Goal: Task Accomplishment & Management: Complete application form

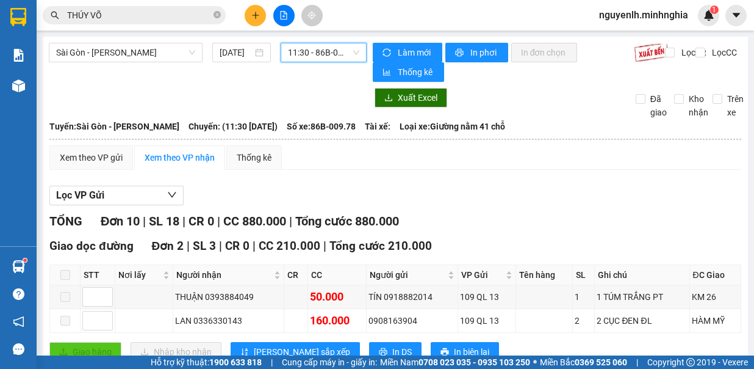
click at [332, 53] on span "11:30 - 86B-009.78" at bounding box center [323, 52] width 71 height 18
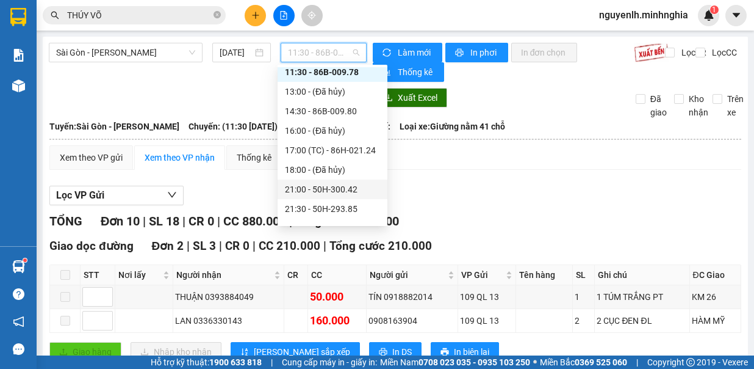
scroll to position [61, 0]
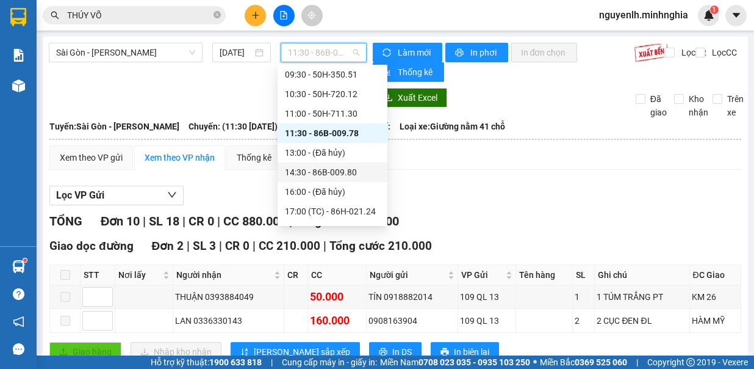
click at [356, 176] on div "14:30 - 86B-009.80" at bounding box center [332, 171] width 95 height 13
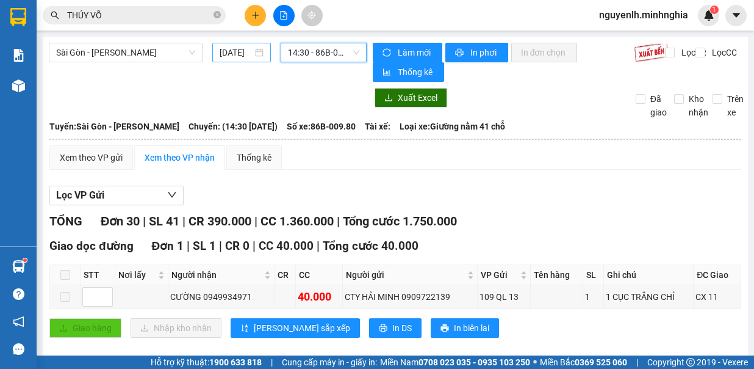
click at [243, 52] on input "[DATE]" at bounding box center [236, 52] width 33 height 13
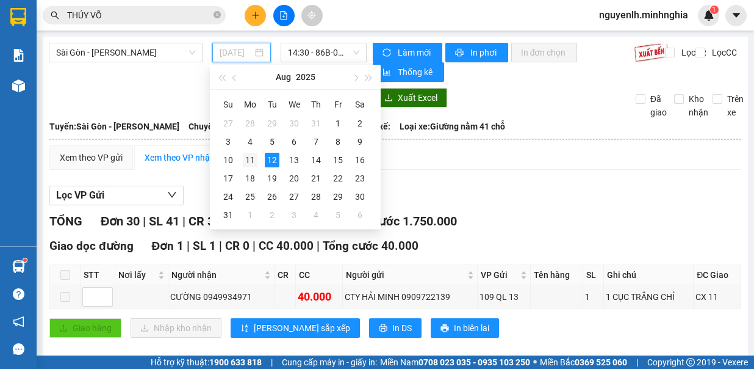
click at [249, 157] on div "11" at bounding box center [250, 160] width 15 height 15
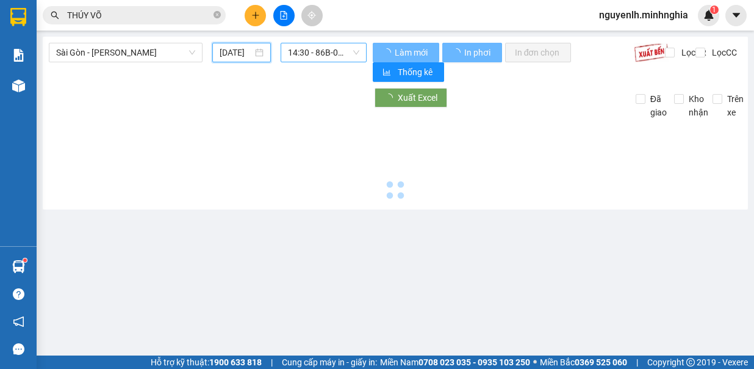
click at [335, 52] on span "14:30 - 86B-009.80" at bounding box center [323, 52] width 71 height 18
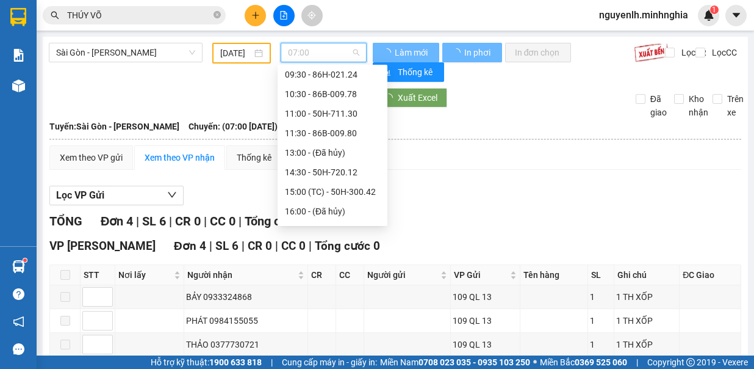
scroll to position [20, 0]
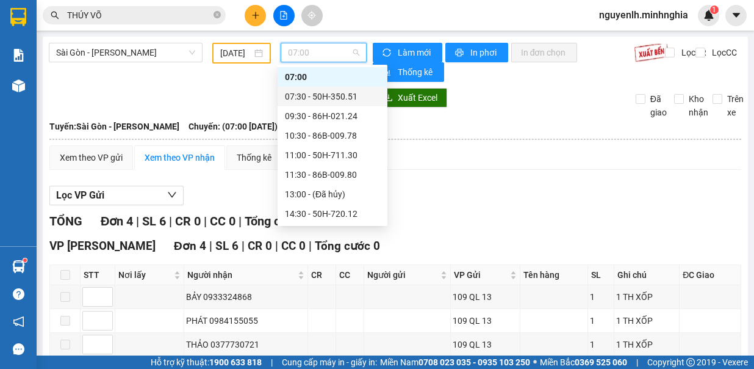
click at [337, 90] on div "07:30 - 50H-350.51" at bounding box center [332, 96] width 95 height 13
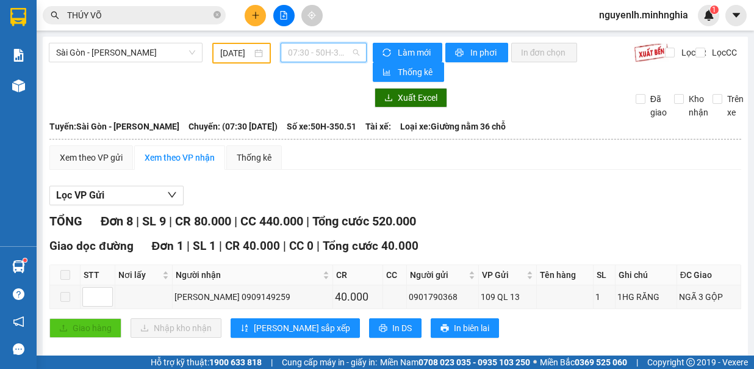
click at [288, 48] on span "07:30 - 50H-350.51" at bounding box center [323, 52] width 71 height 18
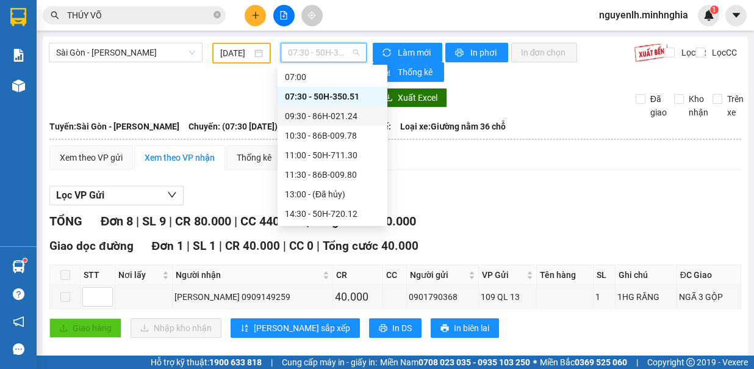
click at [353, 117] on div "09:30 - 86H-021.24" at bounding box center [332, 115] width 95 height 13
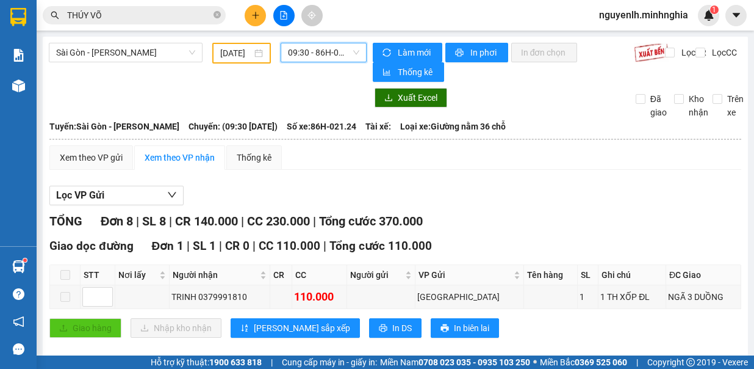
click at [350, 45] on span "09:30 - 86H-021.24" at bounding box center [323, 52] width 71 height 18
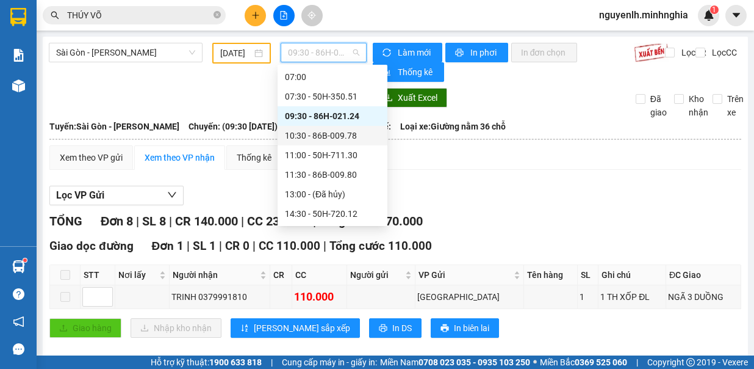
click at [349, 139] on div "10:30 - 86B-009.78" at bounding box center [332, 135] width 95 height 13
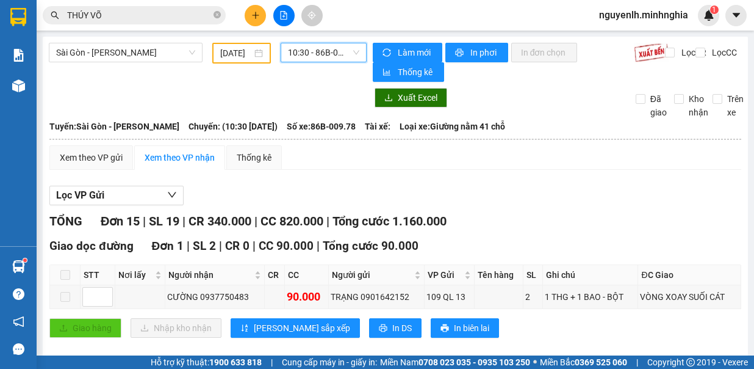
click at [317, 48] on span "10:30 - 86B-009.78" at bounding box center [323, 52] width 71 height 18
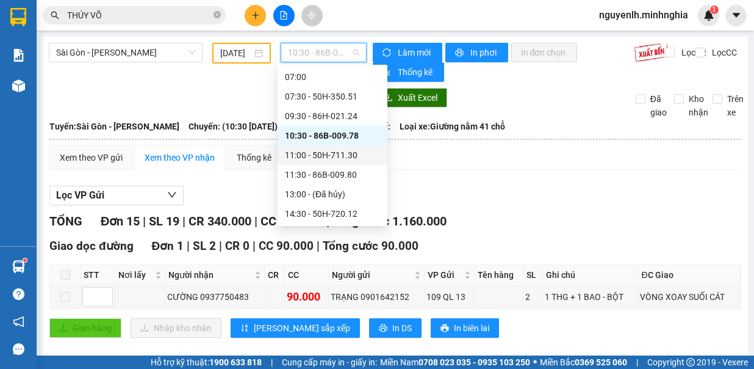
click at [358, 151] on div "11:00 - 50H-711.30" at bounding box center [332, 154] width 95 height 13
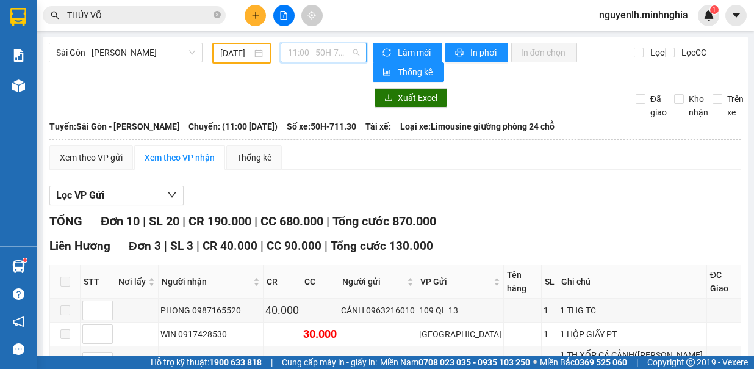
click at [327, 49] on span "11:00 - 50H-711.30" at bounding box center [323, 52] width 71 height 18
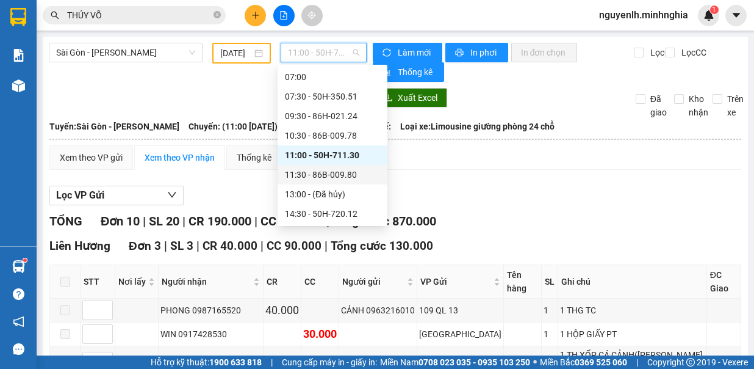
click at [353, 177] on div "11:30 - 86B-009.80" at bounding box center [332, 174] width 95 height 13
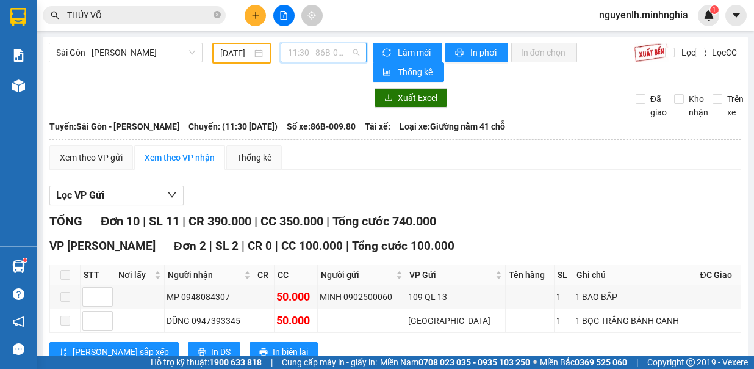
click at [305, 56] on span "11:30 - 86B-009.80" at bounding box center [323, 52] width 71 height 18
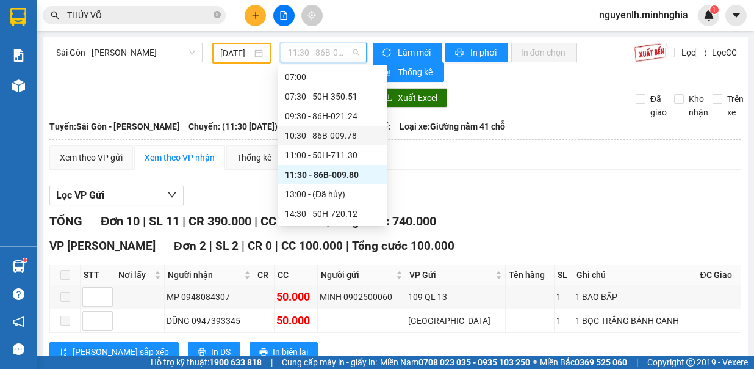
scroll to position [81, 0]
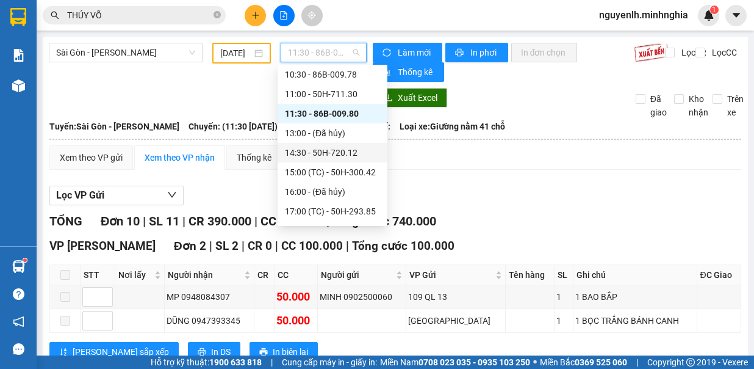
click at [344, 154] on div "14:30 - 50H-720.12" at bounding box center [332, 152] width 95 height 13
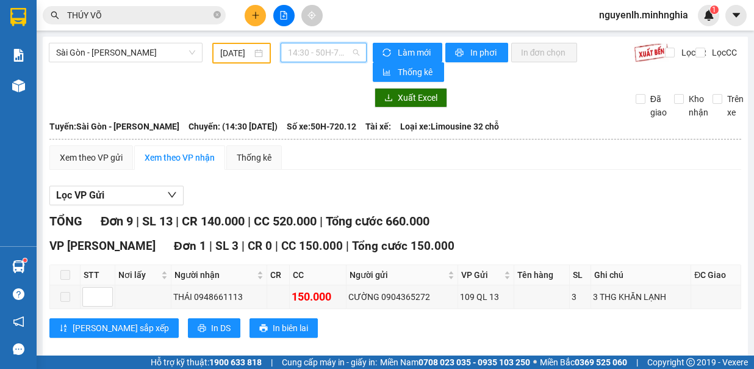
click at [330, 59] on span "14:30 - 50H-720.12" at bounding box center [323, 52] width 71 height 18
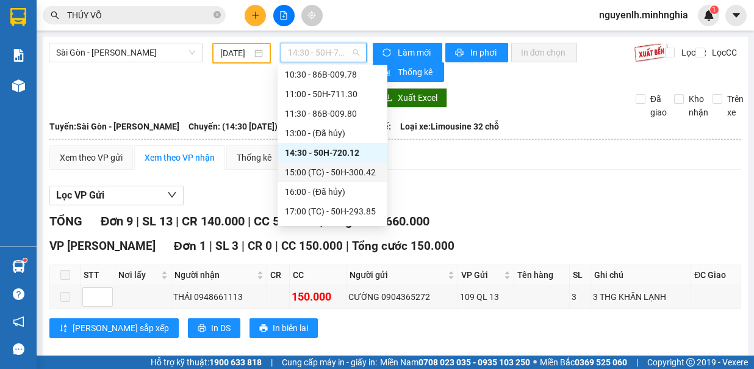
click at [349, 178] on div "15:00 (TC) - 50H-300.42" at bounding box center [332, 171] width 95 height 13
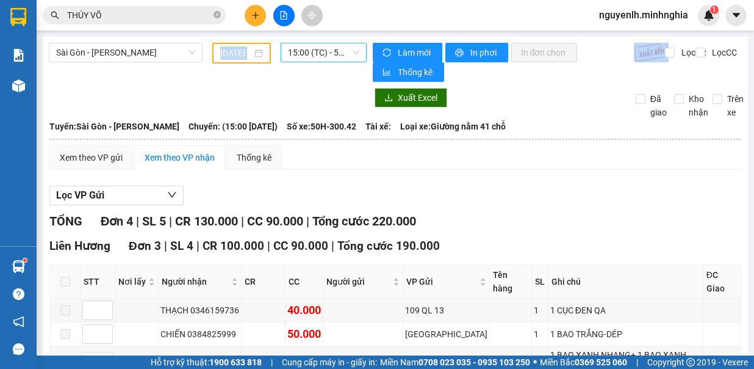
click at [315, 44] on div "[GEOGRAPHIC_DATA] - Phan Rí [DATE] 15:00 (TC) - 50H-300.42 Làm mới In phơi In đ…" at bounding box center [396, 293] width 706 height 513
click at [336, 56] on span "15:00 (TC) - 50H-300.42" at bounding box center [323, 52] width 71 height 18
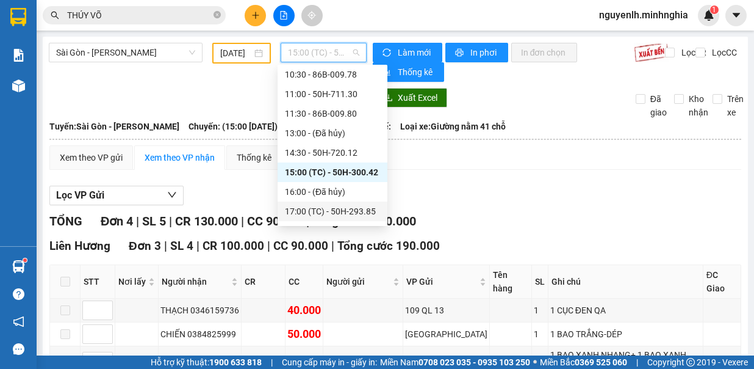
click at [352, 210] on div "17:00 (TC) - 50H-293.85" at bounding box center [332, 210] width 95 height 13
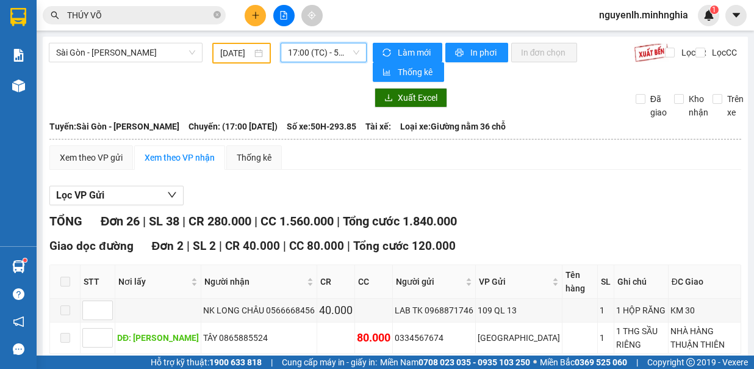
click at [331, 49] on span "17:00 (TC) - 50H-293.85" at bounding box center [323, 52] width 71 height 18
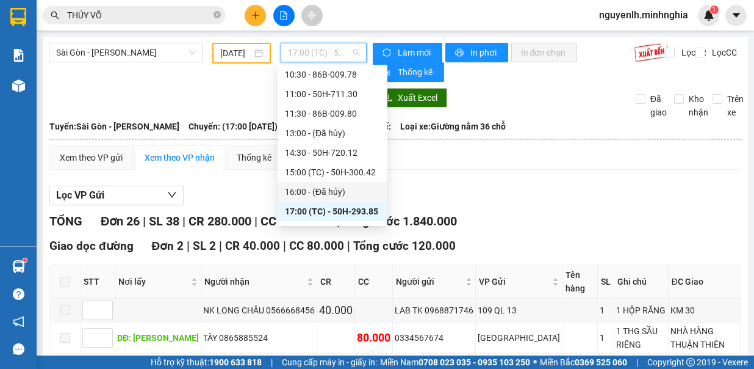
scroll to position [156, 0]
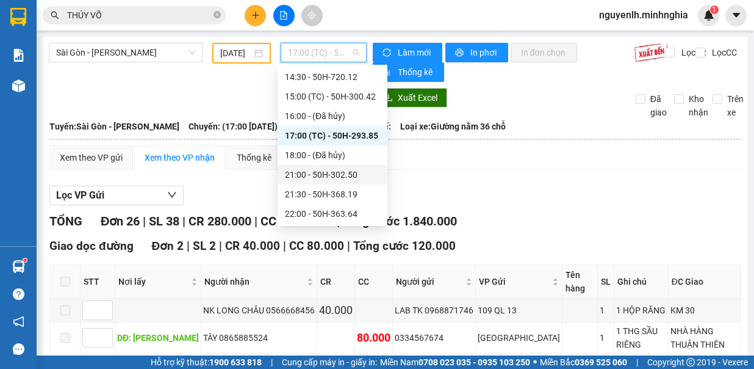
click at [343, 172] on div "21:00 - 50H-302.50" at bounding box center [332, 174] width 95 height 13
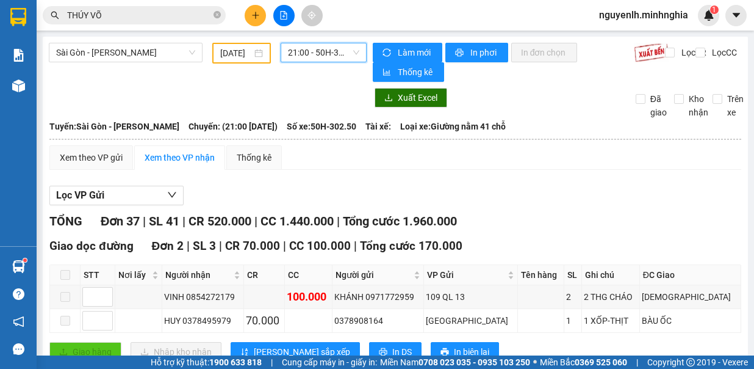
click at [231, 51] on input "[DATE]" at bounding box center [236, 52] width 32 height 13
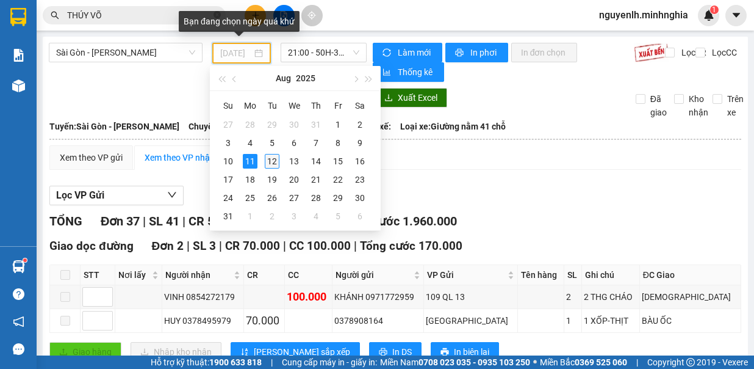
click at [271, 156] on div "12" at bounding box center [272, 161] width 15 height 15
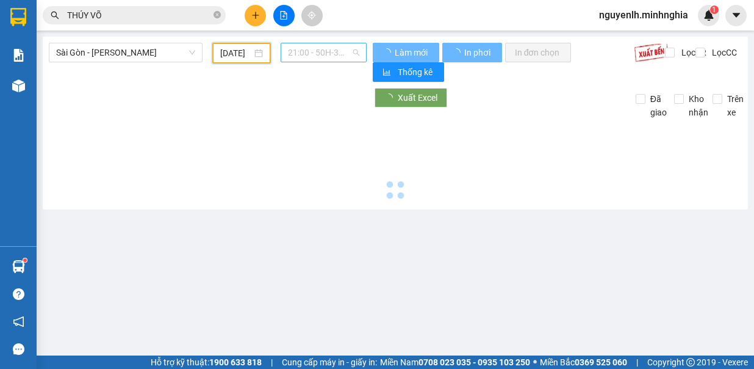
click at [338, 57] on span "21:00 - 50H-302.50" at bounding box center [323, 52] width 71 height 18
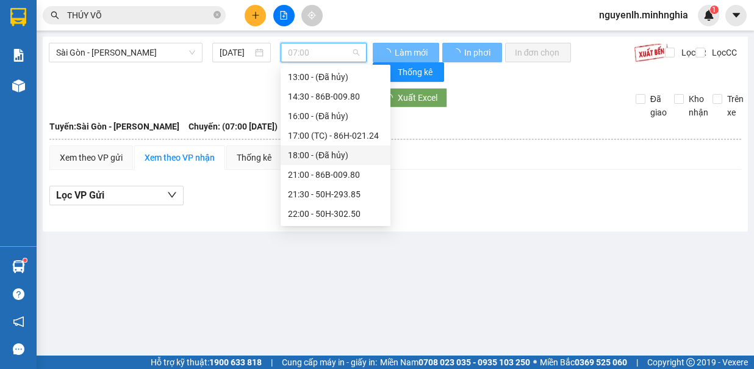
scroll to position [137, 0]
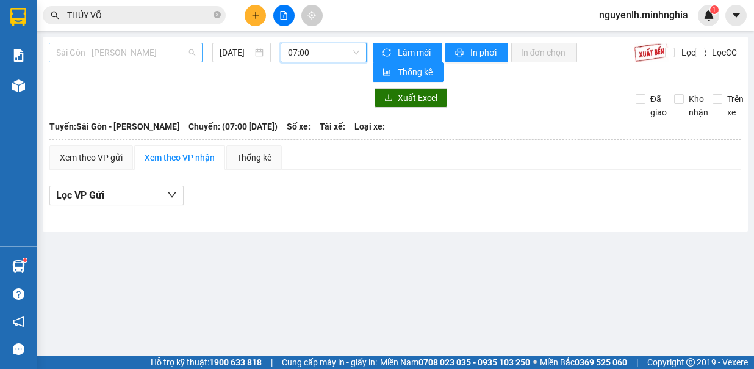
click at [120, 54] on span "Sài Gòn - [PERSON_NAME]" at bounding box center [125, 52] width 139 height 18
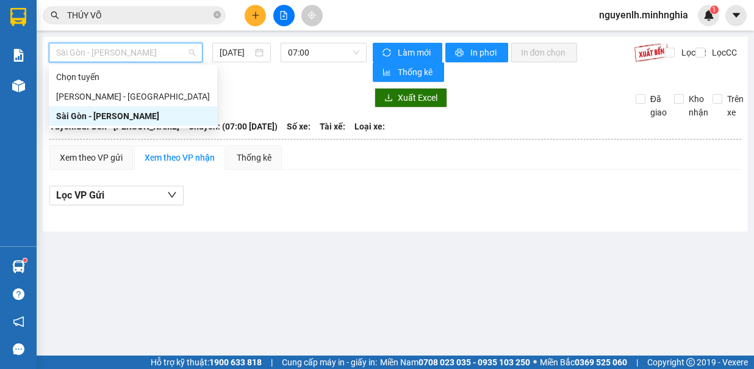
drag, startPoint x: 283, startPoint y: 100, endPoint x: 300, endPoint y: 71, distance: 33.9
click at [286, 94] on div at bounding box center [208, 98] width 318 height 20
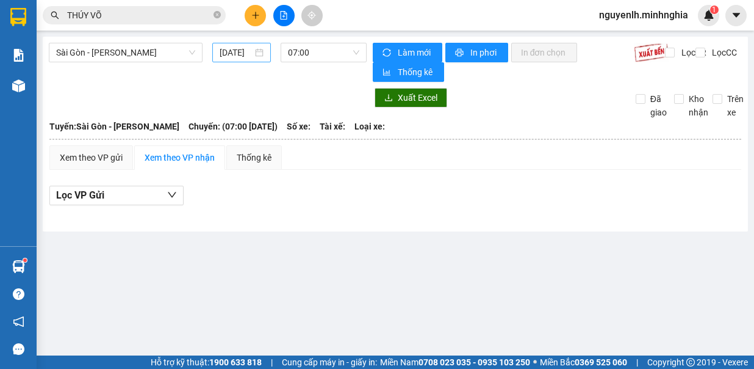
click at [227, 54] on input "[DATE]" at bounding box center [236, 52] width 33 height 13
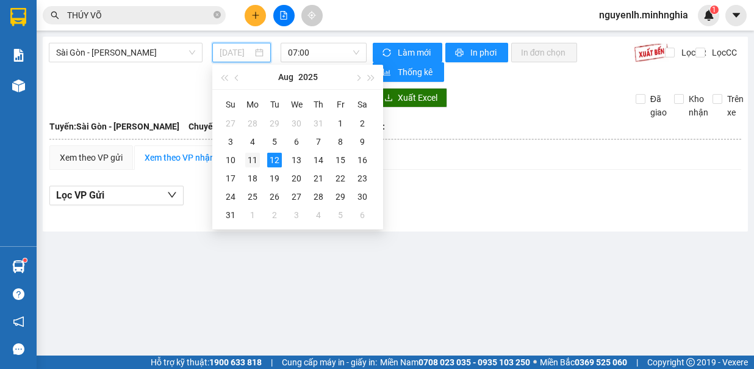
click at [250, 157] on div "11" at bounding box center [252, 160] width 15 height 15
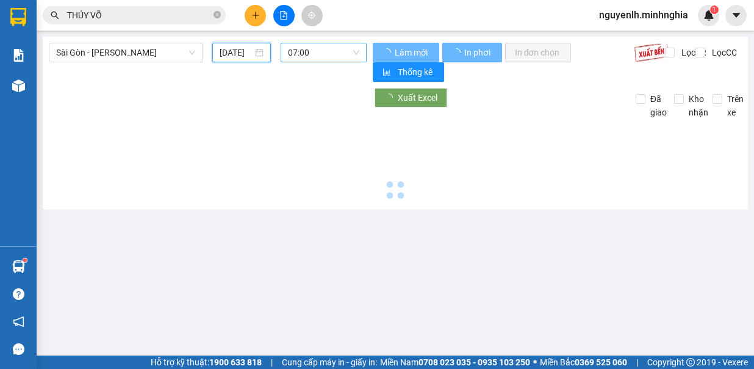
click at [338, 58] on span "07:00" at bounding box center [323, 52] width 71 height 18
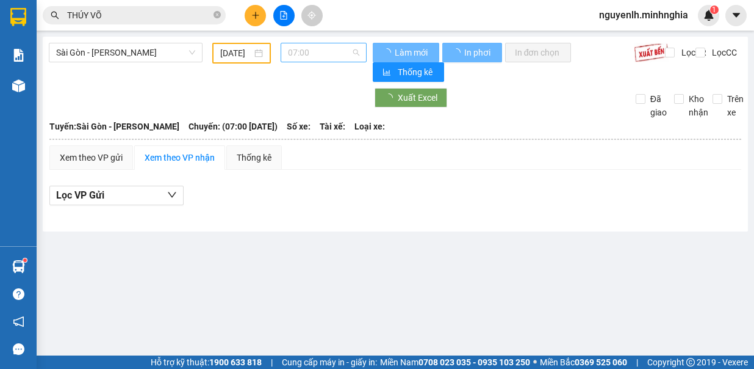
type input "[DATE]"
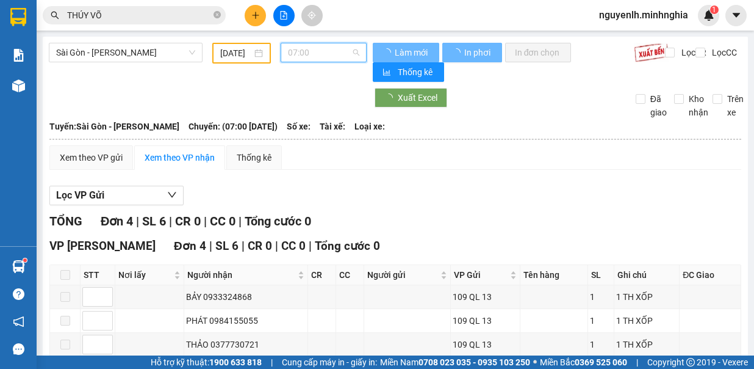
scroll to position [20, 0]
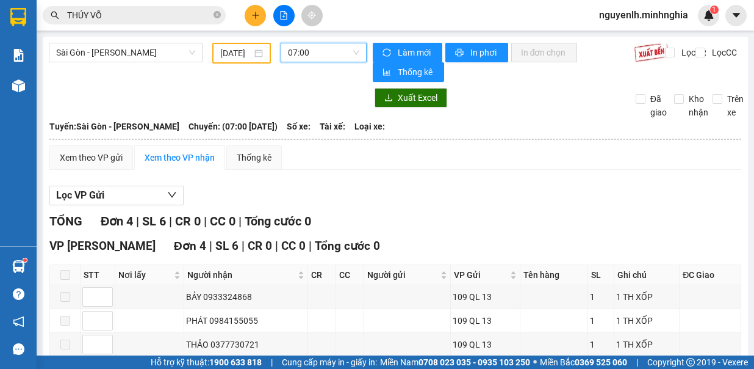
click at [342, 54] on span "07:00" at bounding box center [323, 52] width 71 height 18
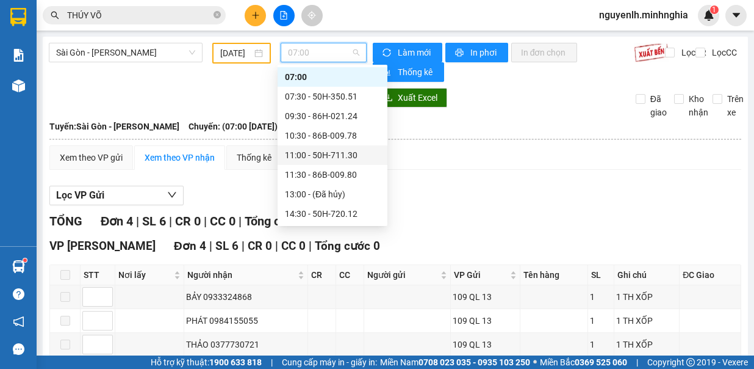
scroll to position [156, 0]
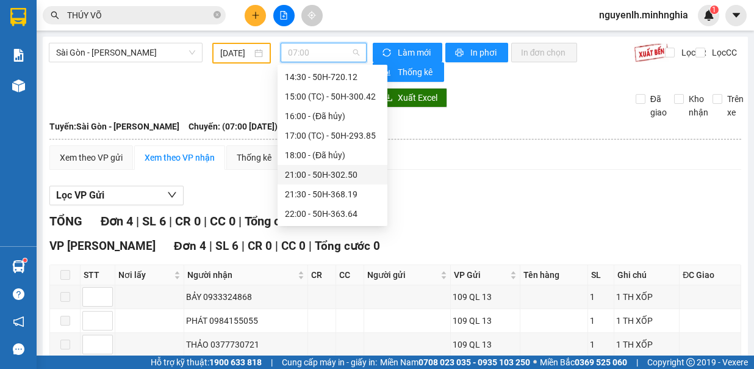
click at [347, 173] on div "21:00 - 50H-302.50" at bounding box center [332, 174] width 95 height 13
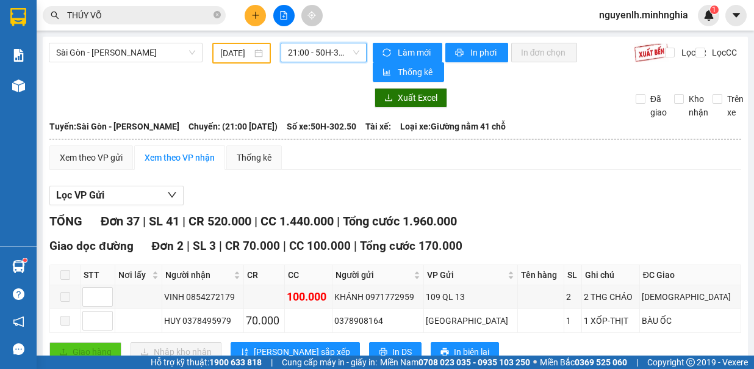
click at [317, 57] on span "21:00 - 50H-302.50" at bounding box center [323, 52] width 71 height 18
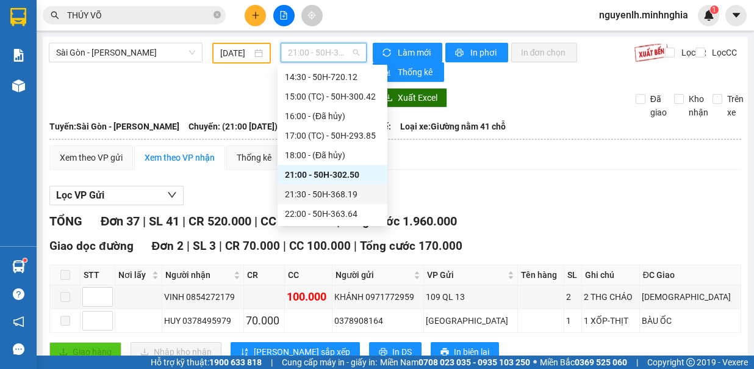
click at [337, 190] on div "21:30 - 50H-368.19" at bounding box center [332, 193] width 95 height 13
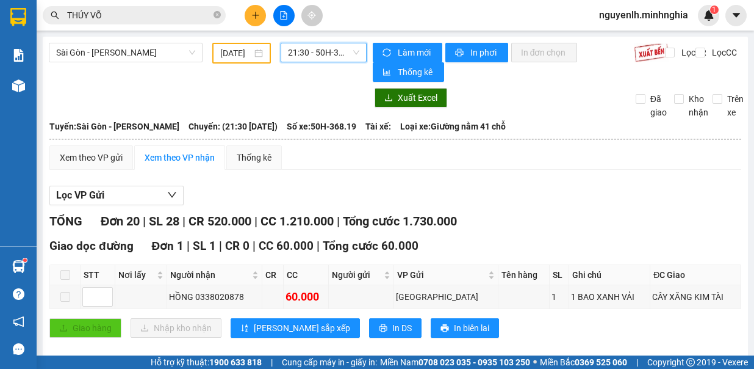
click at [313, 48] on span "21:30 - 50H-368.19" at bounding box center [323, 52] width 71 height 18
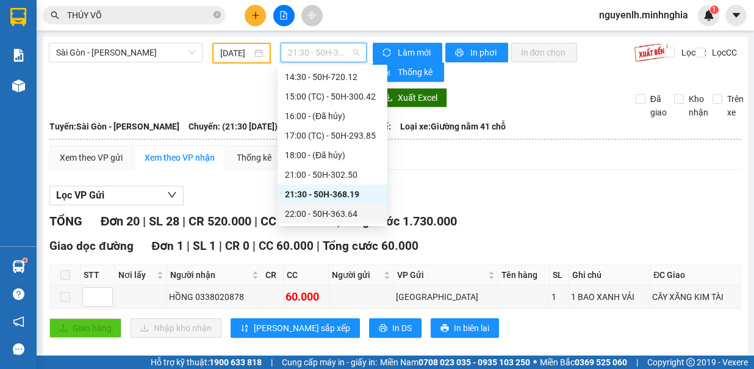
click at [365, 210] on div "22:00 - 50H-363.64" at bounding box center [332, 213] width 95 height 13
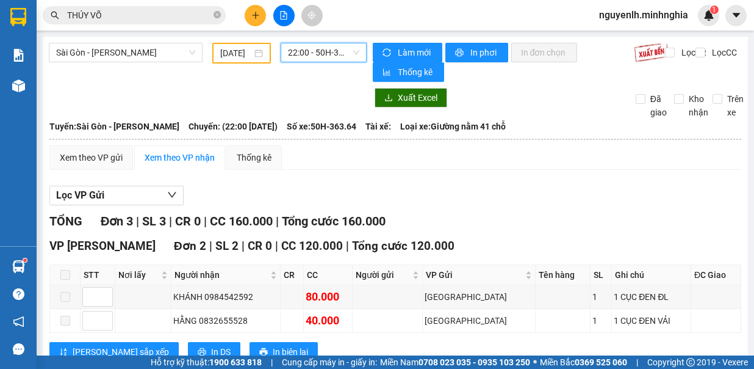
scroll to position [150, 0]
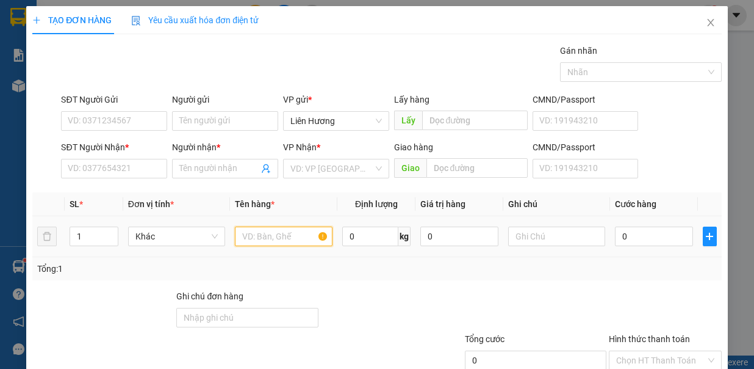
click at [291, 228] on input "text" at bounding box center [284, 236] width 98 height 20
click at [113, 227] on span "Increase Value" at bounding box center [110, 232] width 13 height 11
drag, startPoint x: 107, startPoint y: 228, endPoint x: 122, endPoint y: 189, distance: 41.7
click at [107, 227] on span "Increase Value" at bounding box center [110, 231] width 13 height 9
click at [110, 238] on icon "down" at bounding box center [111, 240] width 4 height 4
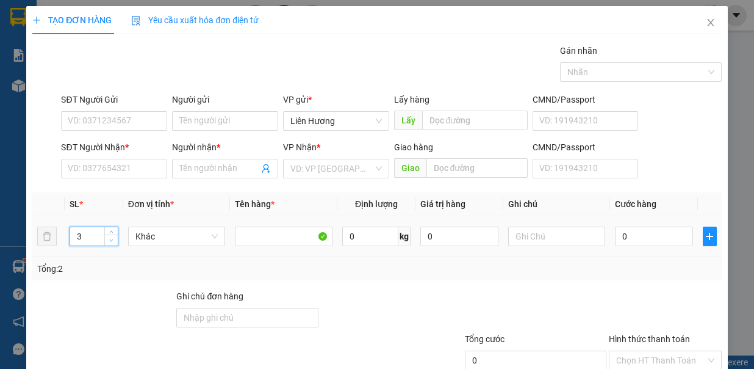
type input "2"
click at [125, 171] on input "SĐT Người Nhận *" at bounding box center [114, 169] width 106 height 20
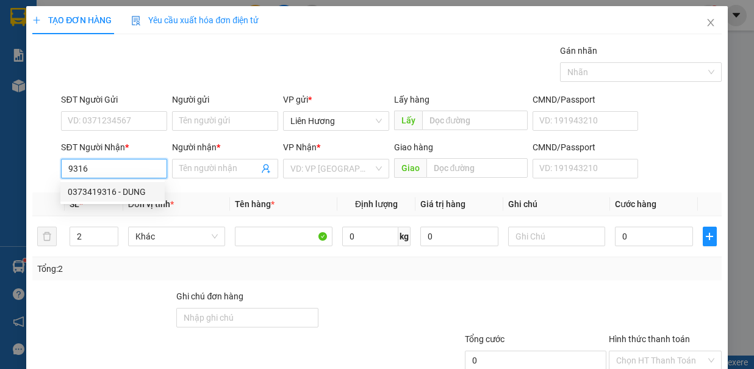
click at [121, 188] on div "0373419316 - DUNG" at bounding box center [113, 191] width 90 height 13
type input "0373419316"
type input "DUNG"
type input "GNM4 - CC3"
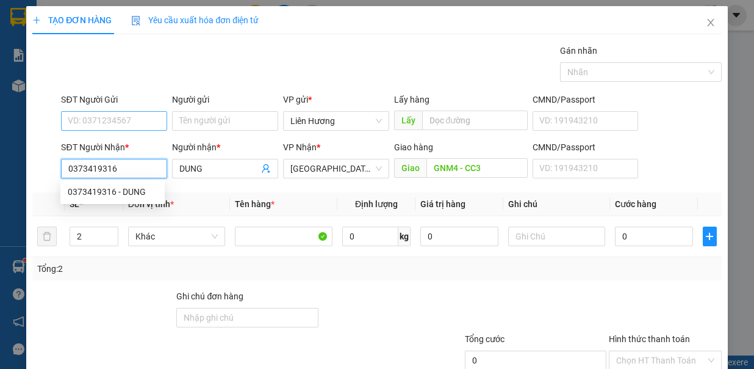
type input "0373419316"
click at [131, 122] on input "SĐT Người Gửi" at bounding box center [114, 121] width 106 height 20
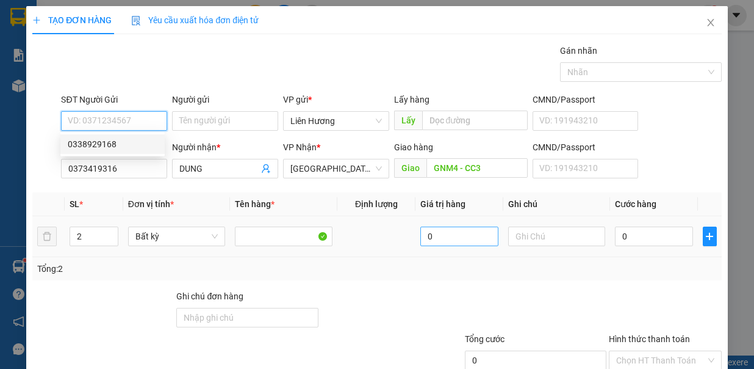
drag, startPoint x: 127, startPoint y: 145, endPoint x: 443, endPoint y: 241, distance: 329.8
click at [129, 147] on div "0338929168" at bounding box center [113, 143] width 90 height 13
type input "0338929168"
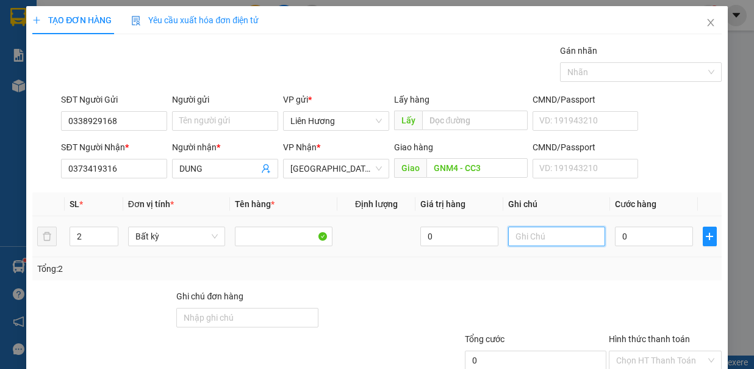
click at [542, 239] on input "text" at bounding box center [557, 236] width 98 height 20
type input "2B TÁO"
click at [632, 229] on input "0" at bounding box center [654, 236] width 78 height 20
type input "7"
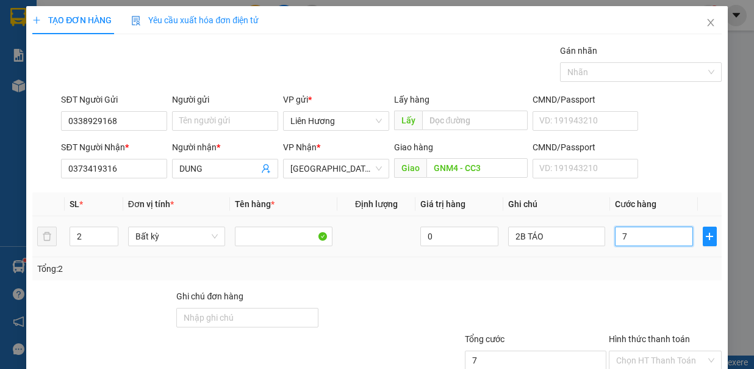
type input "7"
type input "70"
type input "70.000"
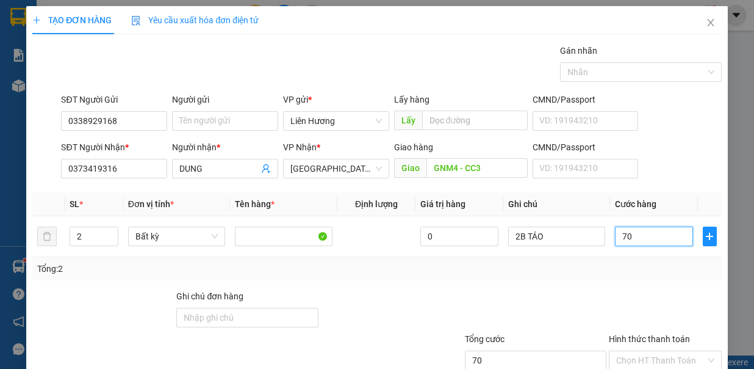
type input "70.000"
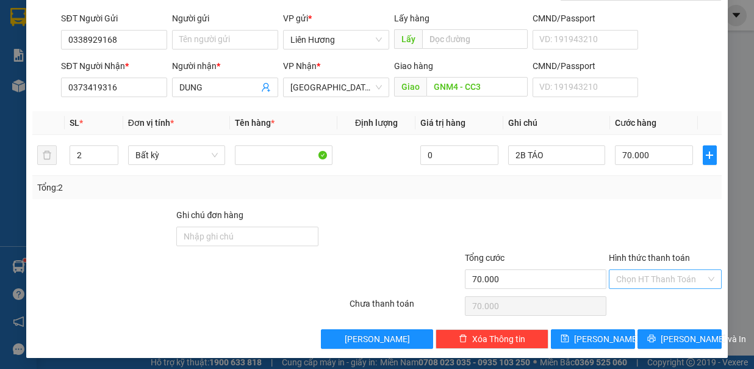
click at [671, 270] on input "Hình thức thanh toán" at bounding box center [662, 279] width 90 height 18
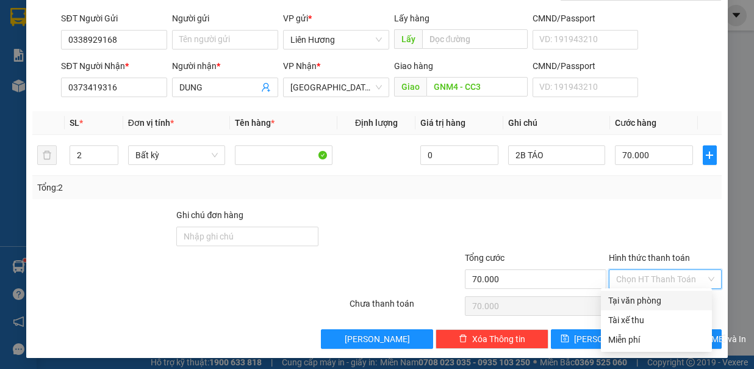
click at [660, 300] on div "Tại văn phòng" at bounding box center [657, 300] width 96 height 13
type input "0"
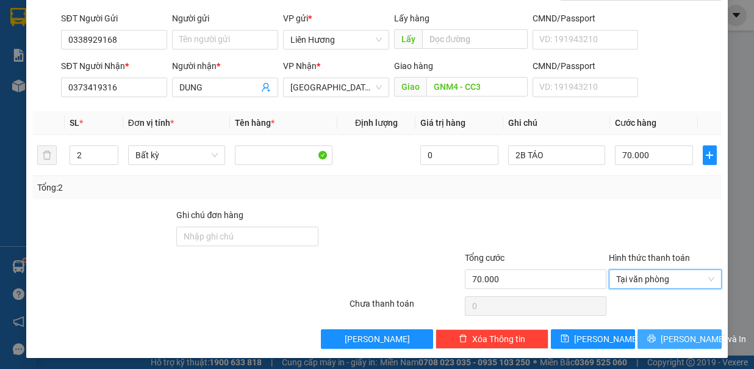
click at [664, 332] on span "Lưu và In" at bounding box center [703, 338] width 85 height 13
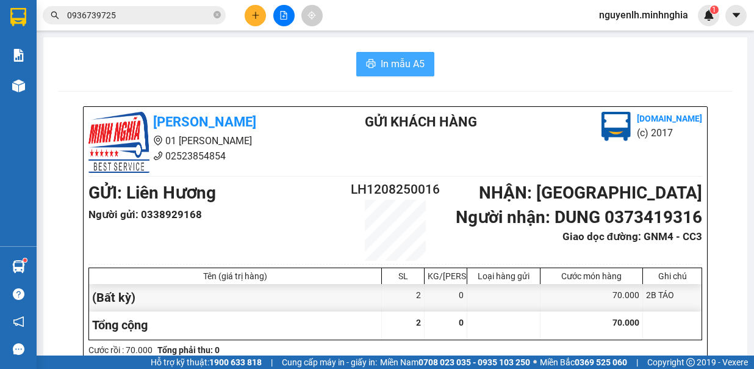
click at [421, 68] on button "In mẫu A5" at bounding box center [395, 64] width 78 height 24
click at [414, 52] on button "In mẫu A5" at bounding box center [395, 64] width 78 height 24
click at [217, 16] on icon "close-circle" at bounding box center [217, 14] width 7 height 7
click at [192, 20] on input "text" at bounding box center [139, 15] width 144 height 13
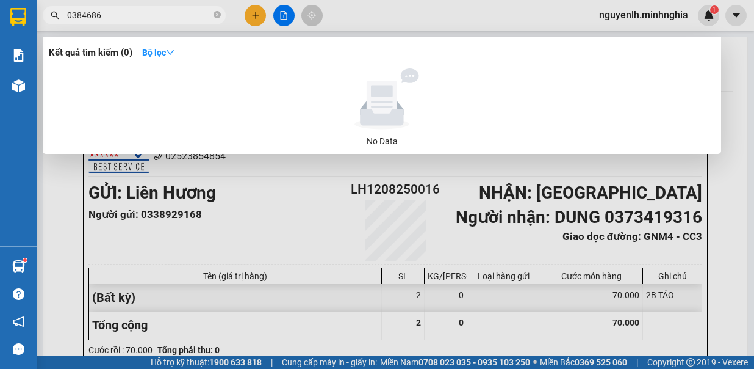
type input "0384686"
click at [255, 16] on div at bounding box center [377, 184] width 754 height 369
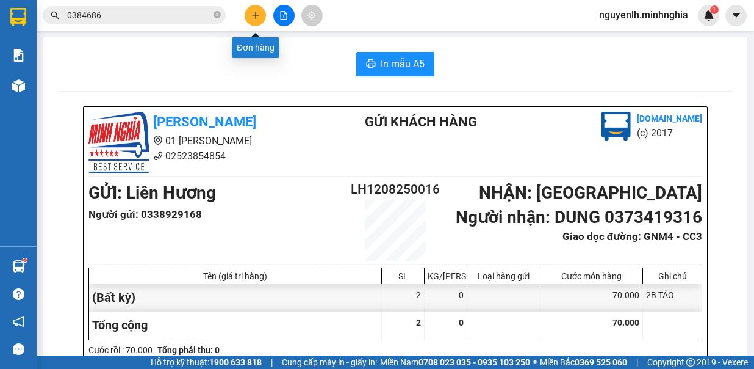
click at [255, 16] on icon "plus" at bounding box center [255, 15] width 9 height 9
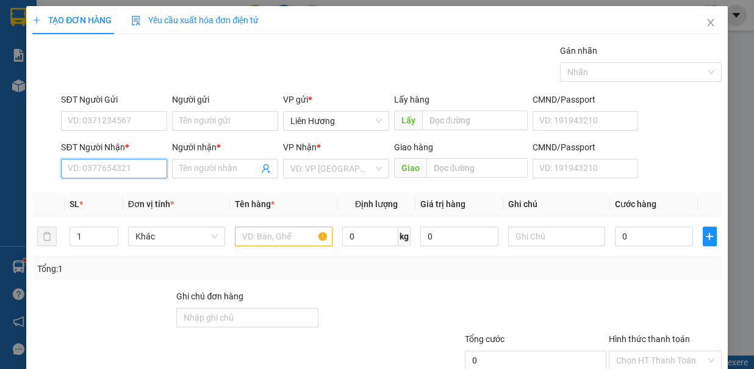
click at [126, 169] on input "SĐT Người Nhận *" at bounding box center [114, 169] width 106 height 20
drag, startPoint x: 137, startPoint y: 189, endPoint x: 261, endPoint y: 232, distance: 131.3
click at [139, 188] on div "0987352980 - NGỌC" at bounding box center [113, 191] width 90 height 13
type input "0987352980"
type input "NGỌC"
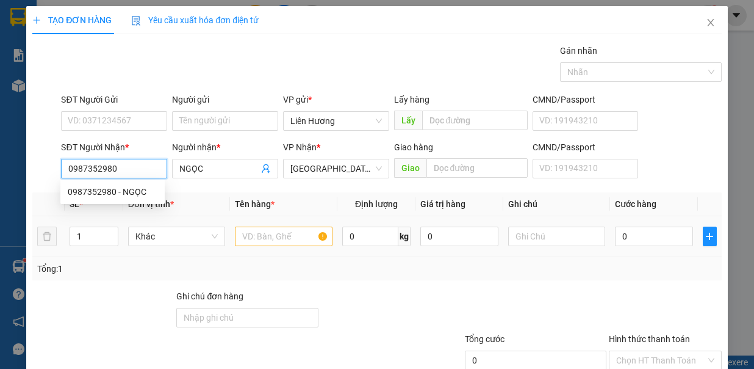
type input "0987352980"
click at [263, 234] on input "text" at bounding box center [284, 236] width 98 height 20
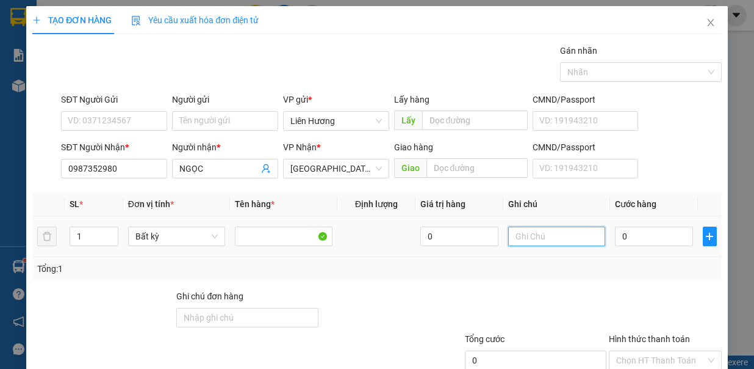
click at [522, 239] on input "text" at bounding box center [557, 236] width 98 height 20
type input "1TX - HS"
click at [623, 228] on input "0" at bounding box center [654, 236] width 78 height 20
type input "1"
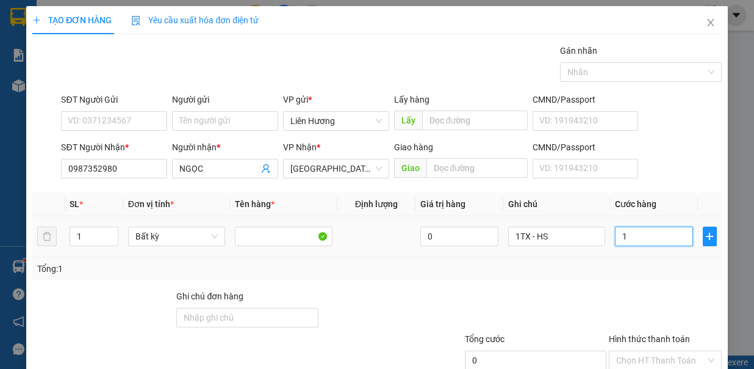
type input "1"
type input "10"
type input "100"
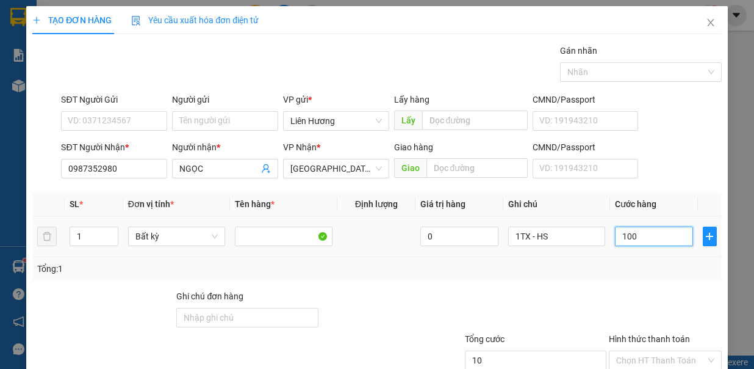
type input "100"
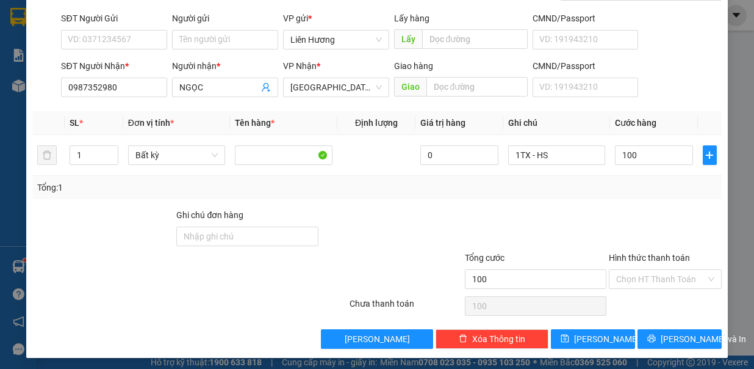
drag, startPoint x: 639, startPoint y: 275, endPoint x: 654, endPoint y: 286, distance: 18.5
click at [640, 275] on input "Hình thức thanh toán" at bounding box center [662, 279] width 90 height 18
type input "100.000"
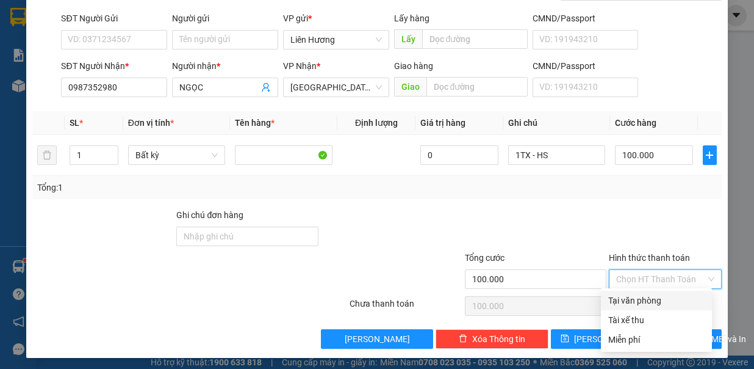
click at [658, 300] on div "Tại văn phòng" at bounding box center [657, 300] width 96 height 13
type input "0"
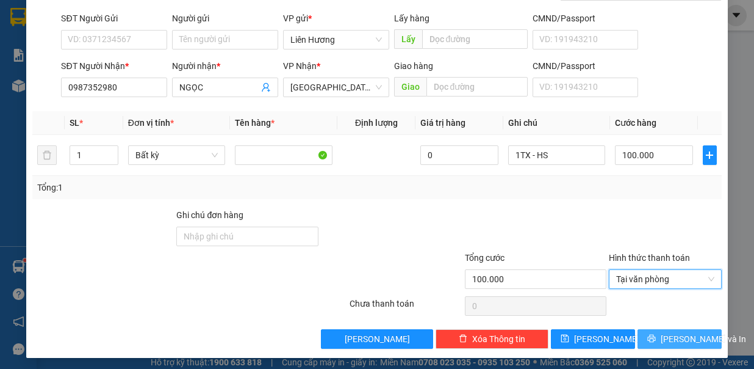
drag, startPoint x: 662, startPoint y: 334, endPoint x: 651, endPoint y: 325, distance: 13.8
click at [661, 334] on span "Lưu và In" at bounding box center [703, 338] width 85 height 13
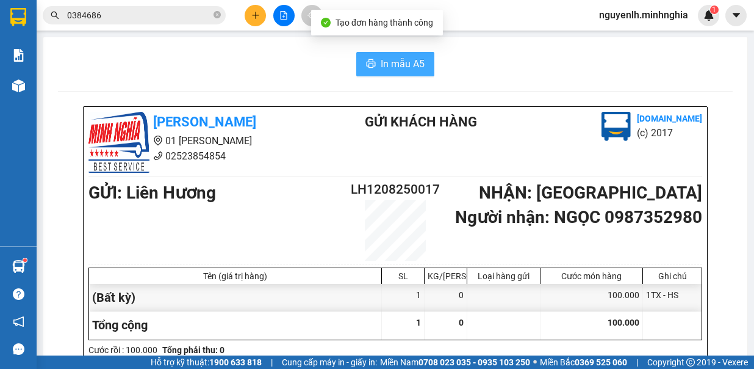
click at [381, 63] on span "In mẫu A5" at bounding box center [403, 63] width 44 height 15
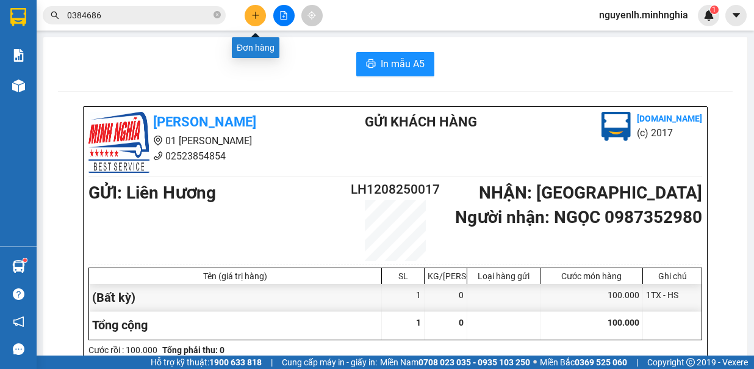
click at [247, 17] on button at bounding box center [255, 15] width 21 height 21
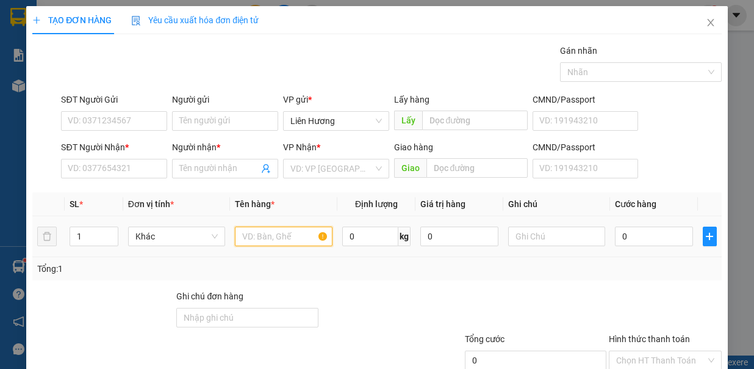
click at [249, 232] on input "text" at bounding box center [284, 236] width 98 height 20
click at [110, 230] on span "up" at bounding box center [111, 233] width 7 height 7
type input "3"
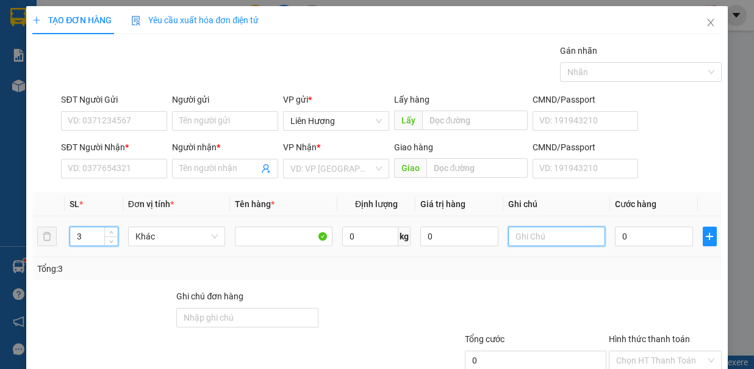
click at [560, 235] on input "text" at bounding box center [557, 236] width 98 height 20
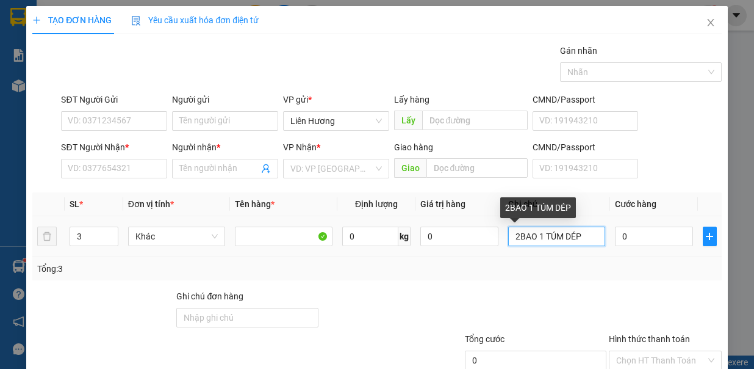
click at [532, 234] on input "2BAO 1 TÚM DÉP" at bounding box center [557, 236] width 98 height 20
click at [513, 232] on input "2BAO ,1 TÚM DÉP" at bounding box center [557, 236] width 98 height 20
click at [586, 232] on input "2 BAO ,1 TÚM DÉP" at bounding box center [557, 236] width 98 height 20
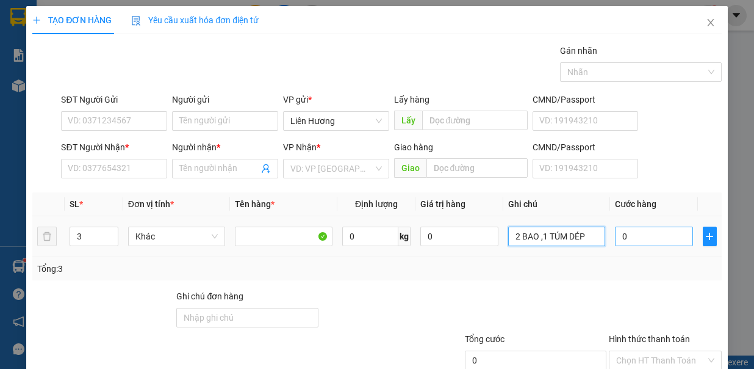
type input "2 BAO ,1 TÚM DÉP"
click at [629, 232] on input "0" at bounding box center [654, 236] width 78 height 20
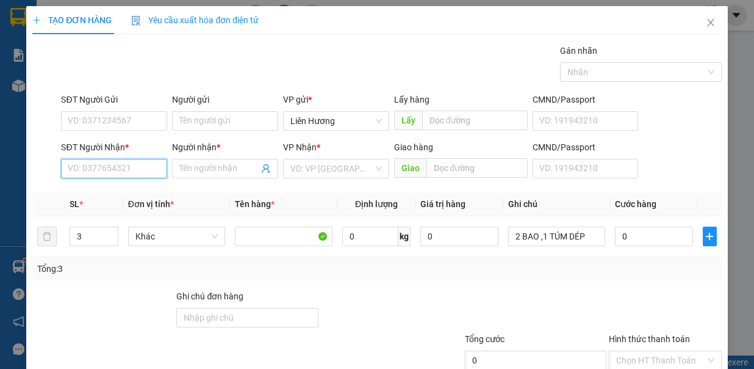
click at [134, 159] on input "SĐT Người Nhận *" at bounding box center [114, 169] width 106 height 20
type input "6"
click at [136, 185] on div "0908557745 - CHIẾN" at bounding box center [113, 191] width 90 height 13
type input "0908557745"
type input "CHIẾN"
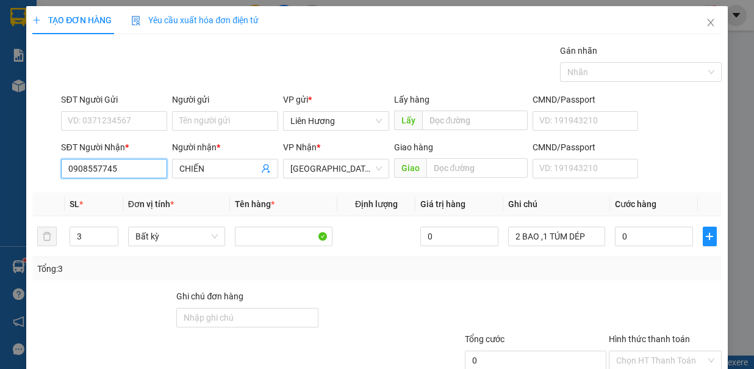
scroll to position [81, 0]
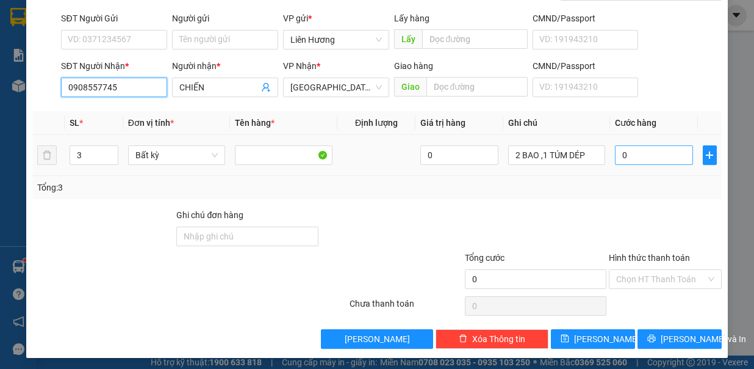
type input "0908557745"
click at [652, 153] on input "0" at bounding box center [654, 155] width 78 height 20
type input "1"
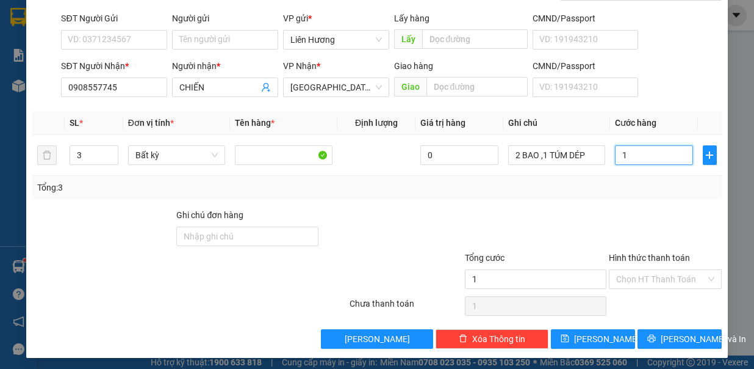
type input "16"
type input "160"
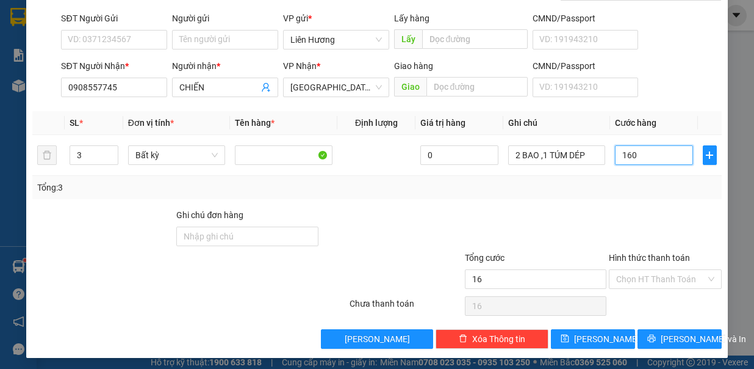
type input "160"
click at [686, 272] on input "Hình thức thanh toán" at bounding box center [662, 279] width 90 height 18
type input "160.000"
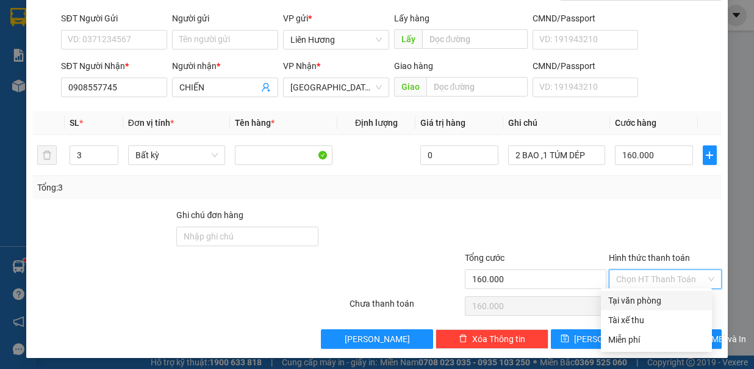
click at [684, 298] on div "Tại văn phòng" at bounding box center [657, 300] width 96 height 13
type input "0"
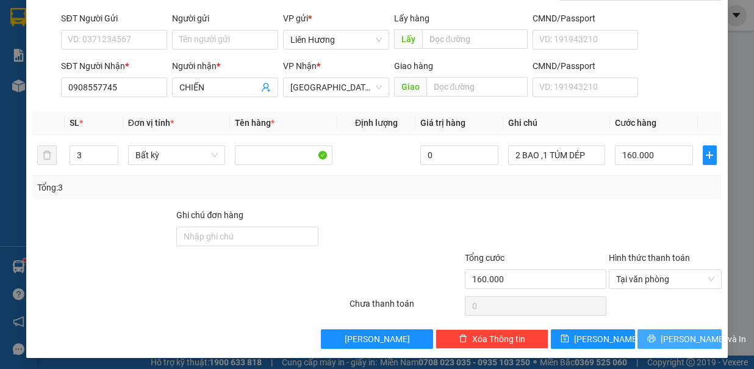
click at [674, 329] on button "Lưu và In" at bounding box center [680, 339] width 84 height 20
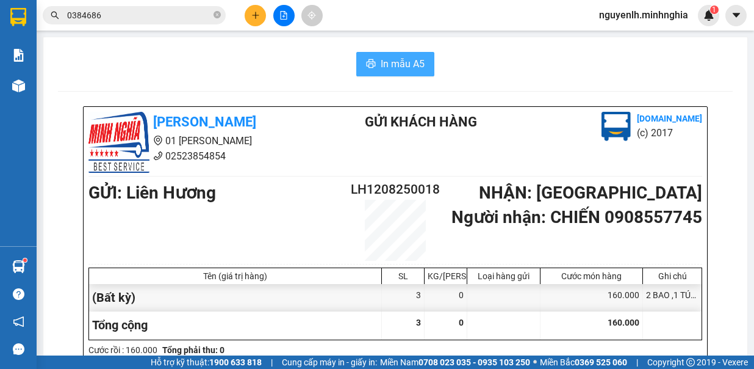
click at [381, 58] on span "In mẫu A5" at bounding box center [403, 63] width 44 height 15
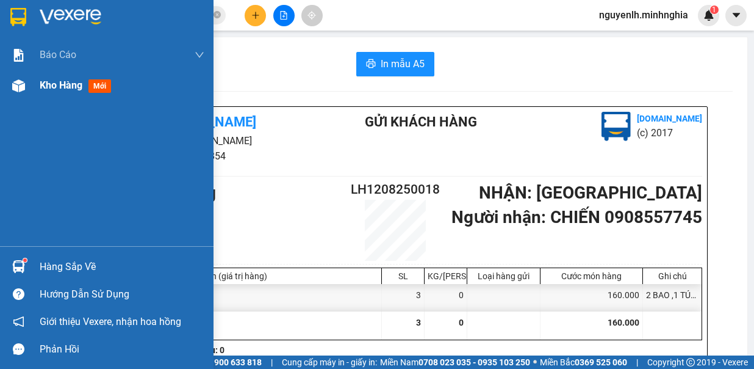
click at [24, 84] on img at bounding box center [18, 85] width 13 height 13
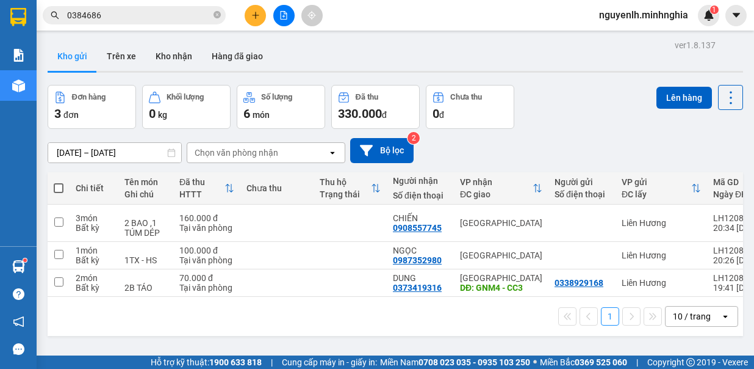
click at [280, 24] on button at bounding box center [283, 15] width 21 height 21
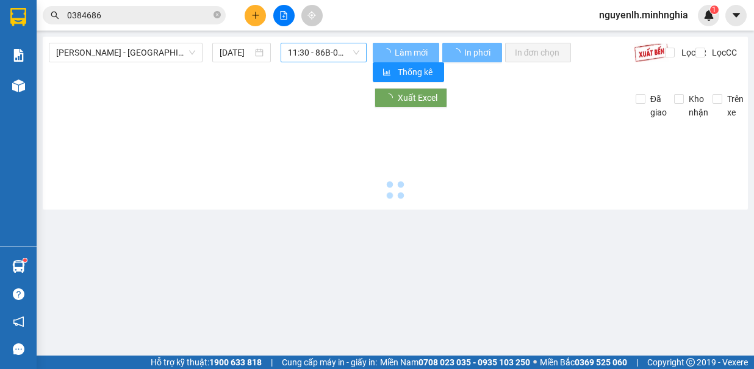
click at [301, 51] on span "11:30 - 86B-009.78" at bounding box center [323, 52] width 71 height 18
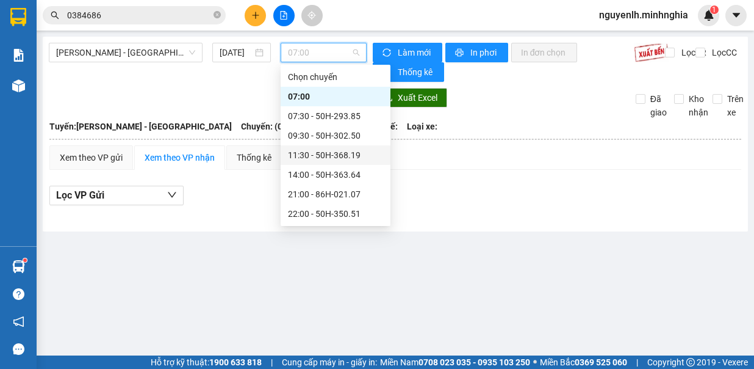
scroll to position [98, 0]
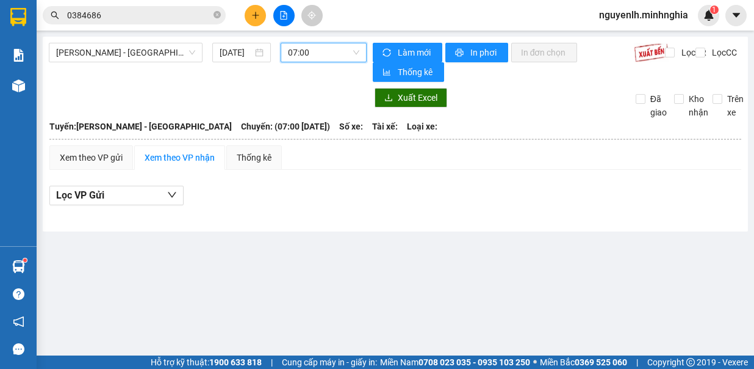
click at [330, 60] on span "07:00" at bounding box center [323, 52] width 71 height 18
click at [317, 47] on span "07:00" at bounding box center [323, 52] width 71 height 18
click at [154, 59] on span "[PERSON_NAME] - [GEOGRAPHIC_DATA]" at bounding box center [125, 52] width 139 height 18
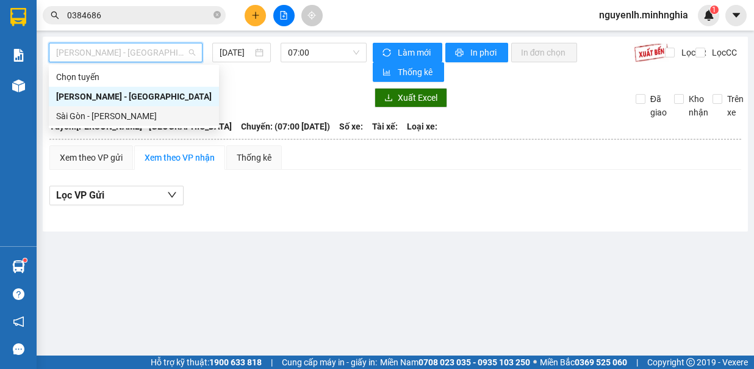
click at [137, 116] on div "Sài Gòn - [PERSON_NAME]" at bounding box center [134, 115] width 156 height 13
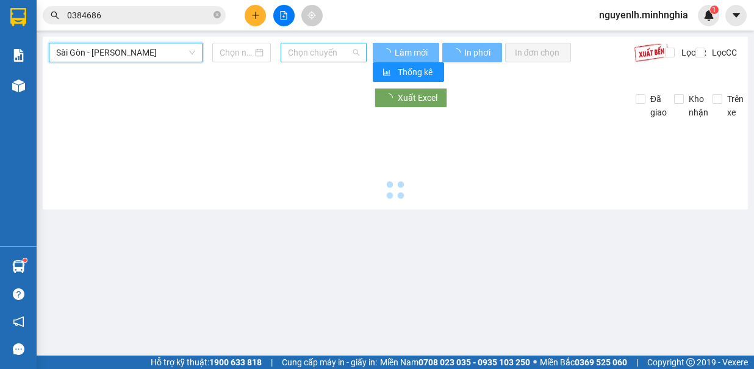
click at [337, 57] on span "Chọn chuyến" at bounding box center [323, 52] width 71 height 18
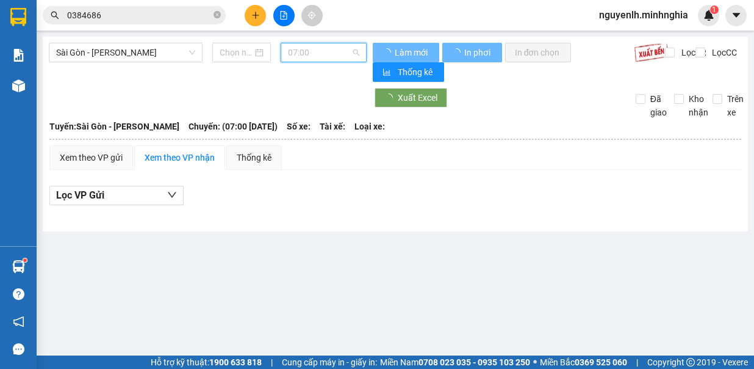
type input "[DATE]"
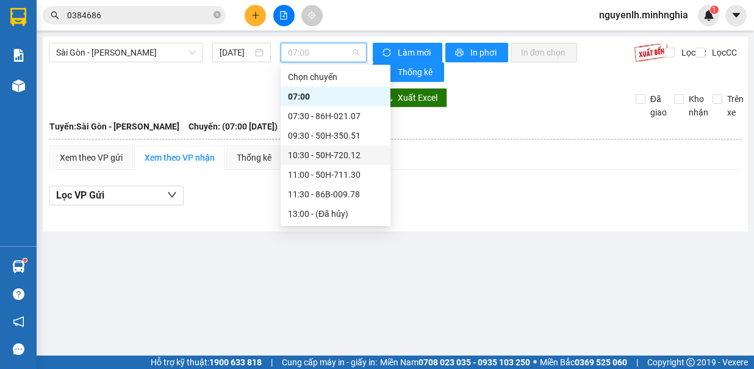
scroll to position [137, 0]
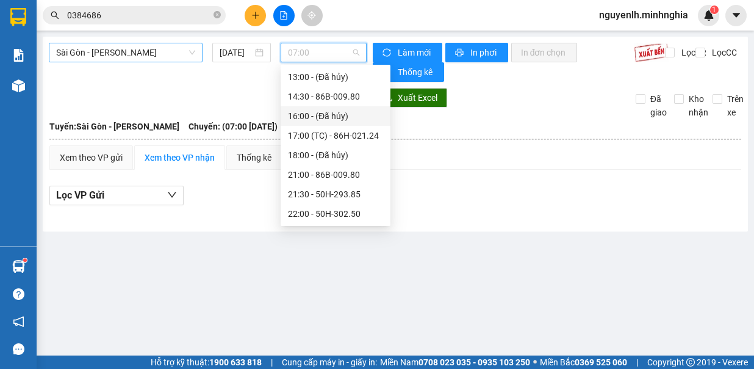
click at [106, 44] on span "Sài Gòn - [PERSON_NAME]" at bounding box center [125, 52] width 139 height 18
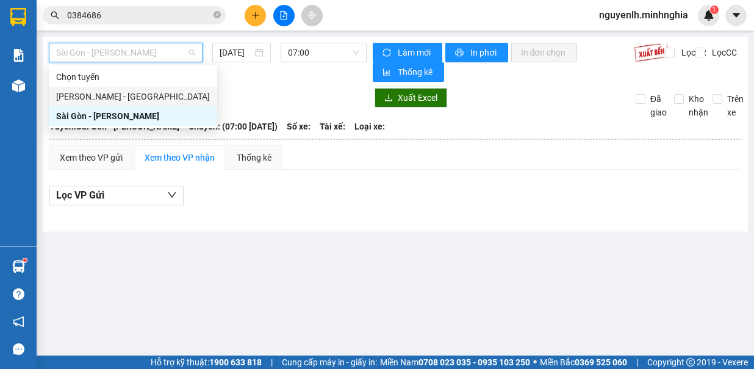
click at [159, 90] on div "[PERSON_NAME] - [GEOGRAPHIC_DATA]" at bounding box center [133, 96] width 154 height 13
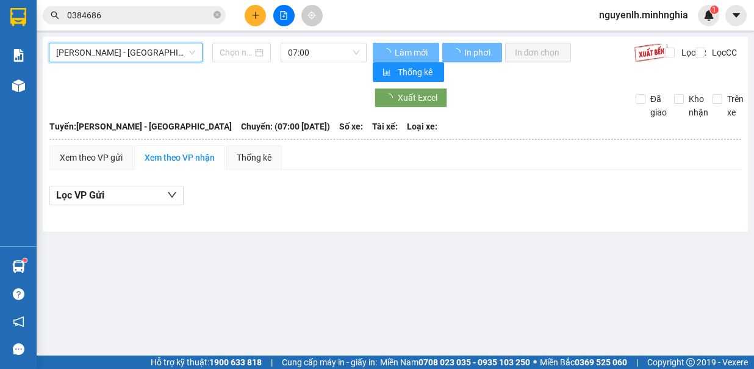
type input "[DATE]"
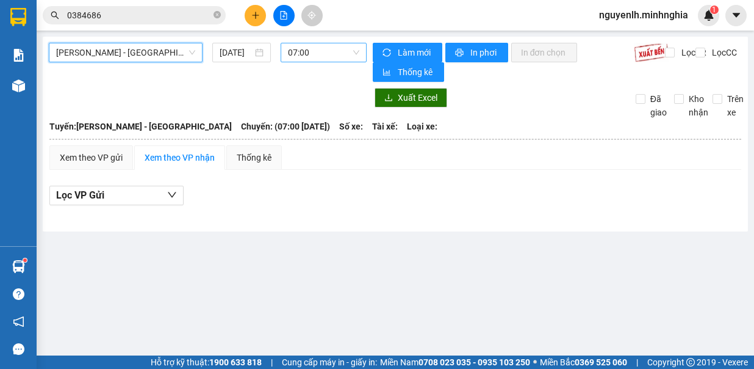
click at [351, 51] on span "07:00" at bounding box center [323, 52] width 71 height 18
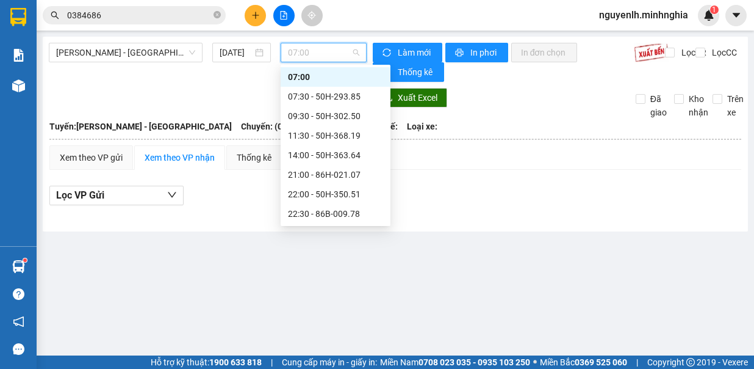
scroll to position [98, 0]
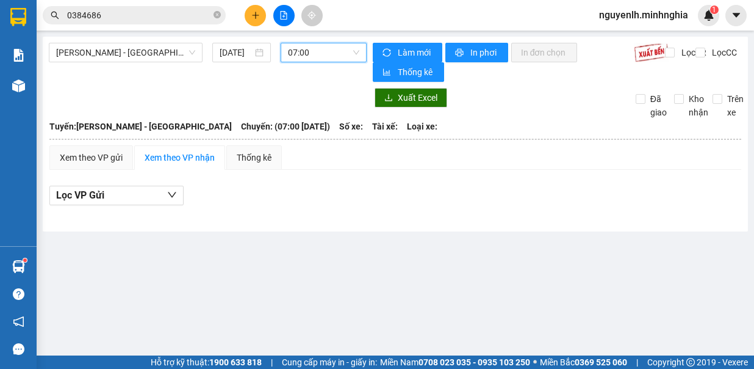
click at [305, 62] on div "Phan Rí - Sài Gòn 12/08/2025 07:00 07:00" at bounding box center [208, 62] width 318 height 39
click at [327, 49] on span "07:00" at bounding box center [323, 52] width 71 height 18
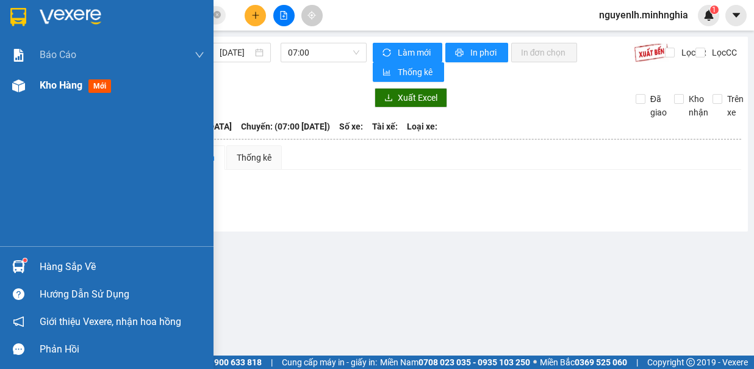
click at [44, 92] on div "Kho hàng mới" at bounding box center [78, 85] width 76 height 15
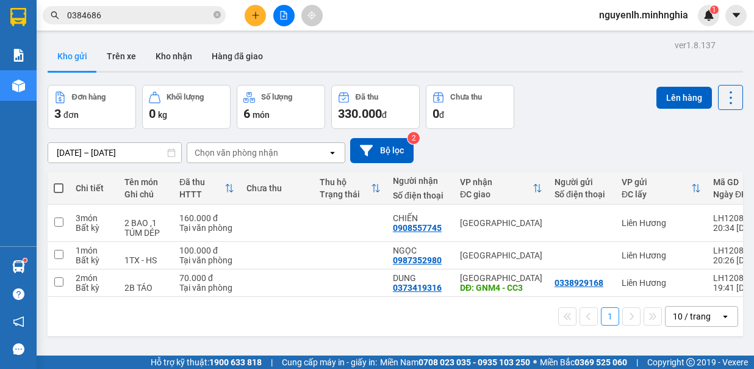
click at [289, 16] on button at bounding box center [283, 15] width 21 height 21
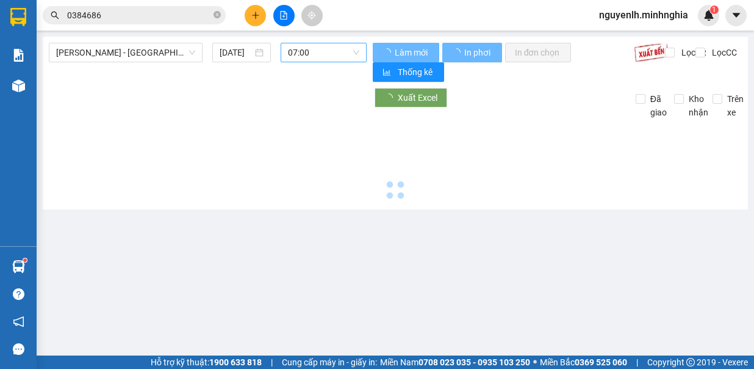
click at [320, 51] on span "07:00" at bounding box center [323, 52] width 71 height 18
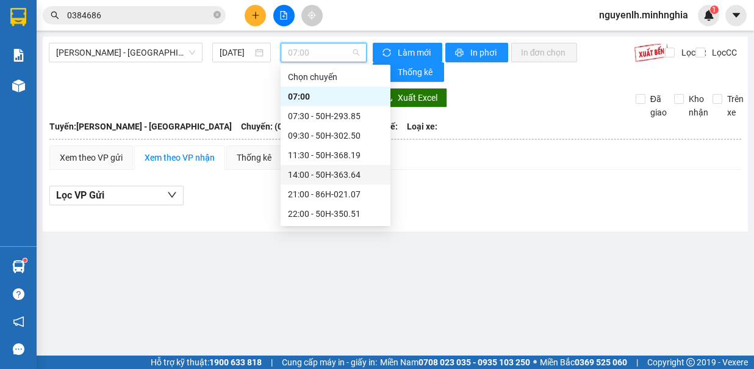
scroll to position [98, 0]
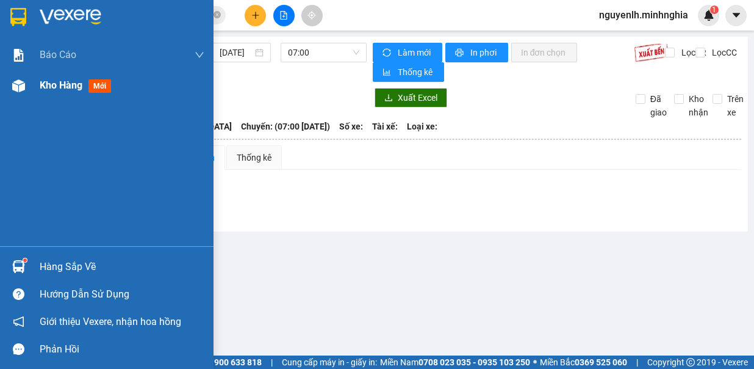
click at [35, 83] on div "Kho hàng mới" at bounding box center [107, 85] width 214 height 31
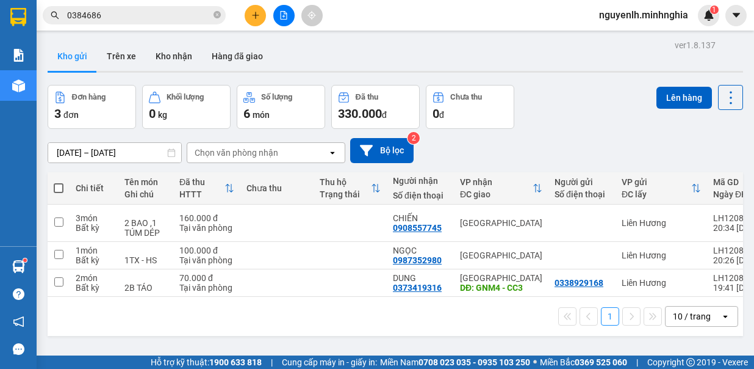
click at [56, 184] on span at bounding box center [59, 188] width 10 height 10
click at [59, 182] on input "checkbox" at bounding box center [59, 182] width 0 height 0
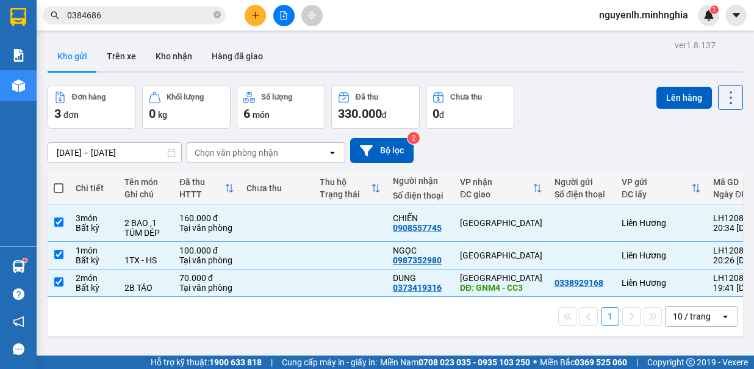
checkbox input "true"
click at [665, 98] on button "Lên hàng" at bounding box center [685, 98] width 56 height 22
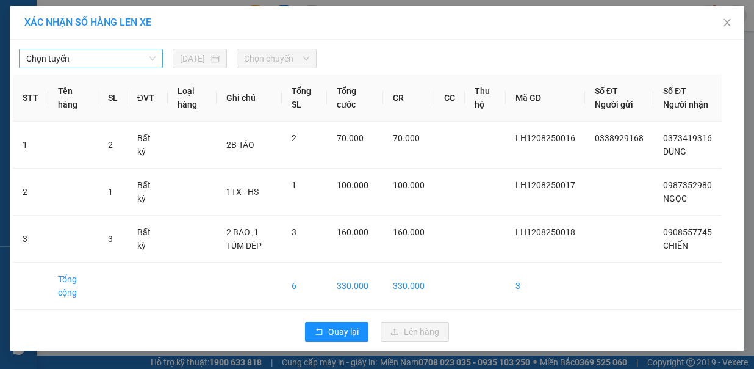
click at [141, 62] on span "Chọn tuyến" at bounding box center [90, 58] width 129 height 18
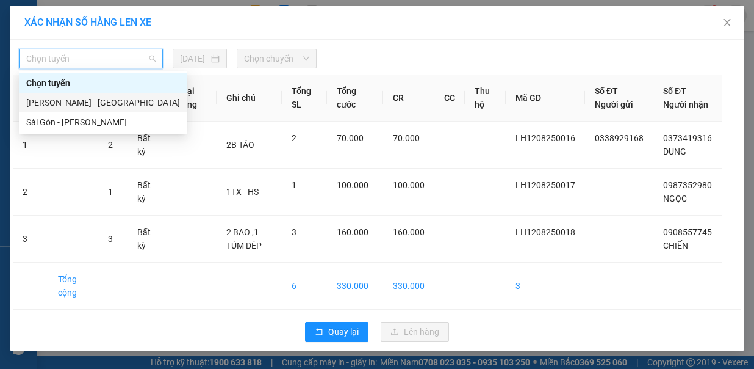
click at [131, 101] on div "[PERSON_NAME] - [GEOGRAPHIC_DATA]" at bounding box center [103, 102] width 154 height 13
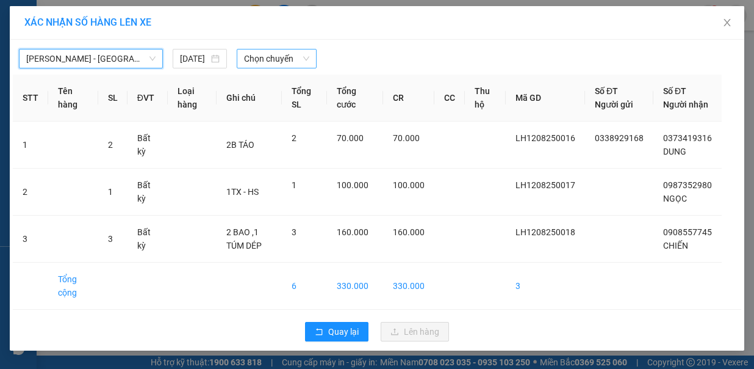
click at [297, 61] on span "Chọn chuyến" at bounding box center [276, 58] width 65 height 18
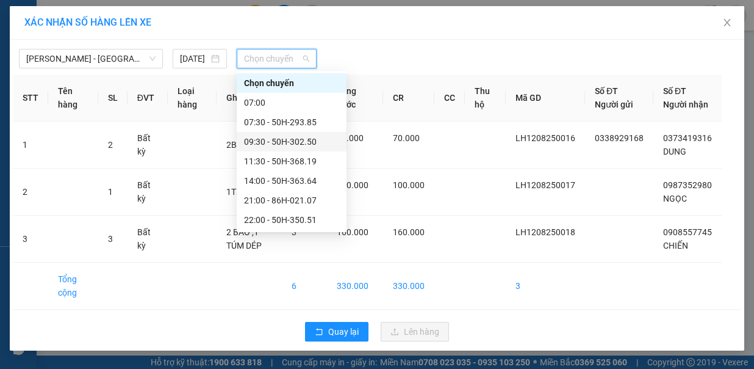
scroll to position [98, 0]
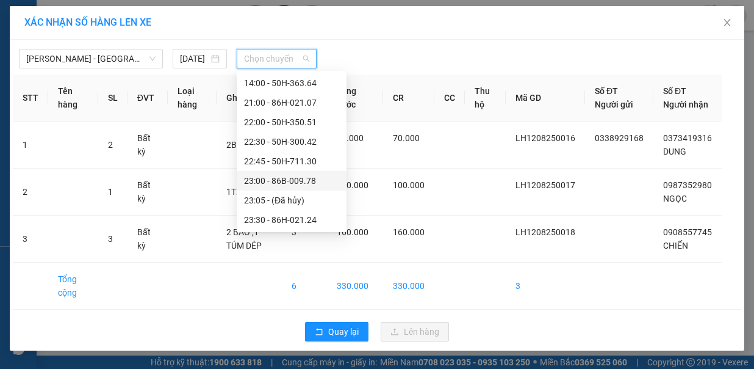
click at [308, 181] on div "23:00 - 86B-009.78" at bounding box center [291, 180] width 95 height 13
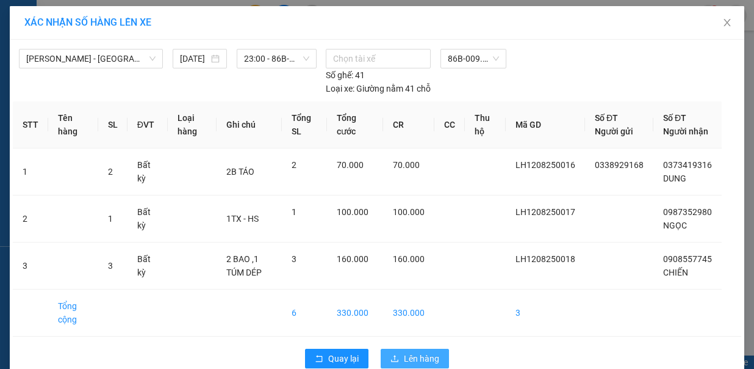
click at [418, 352] on span "Lên hàng" at bounding box center [421, 358] width 35 height 13
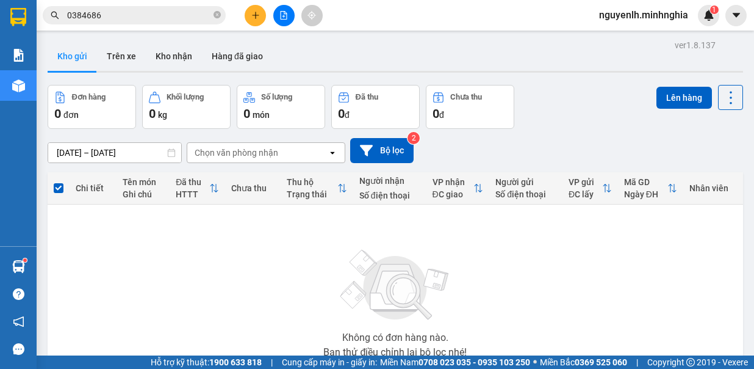
scroll to position [90, 0]
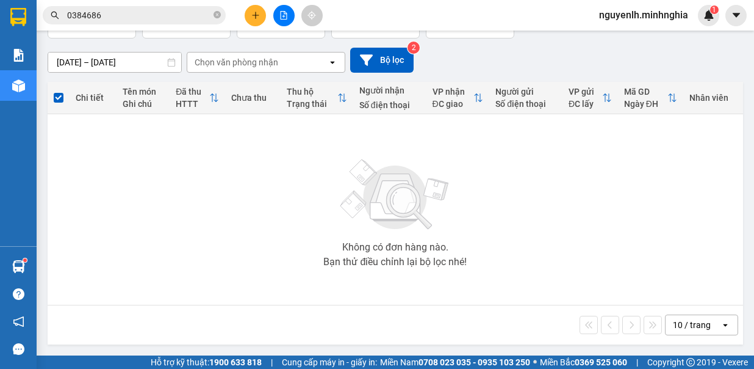
click at [689, 324] on div "10 / trang" at bounding box center [692, 325] width 38 height 12
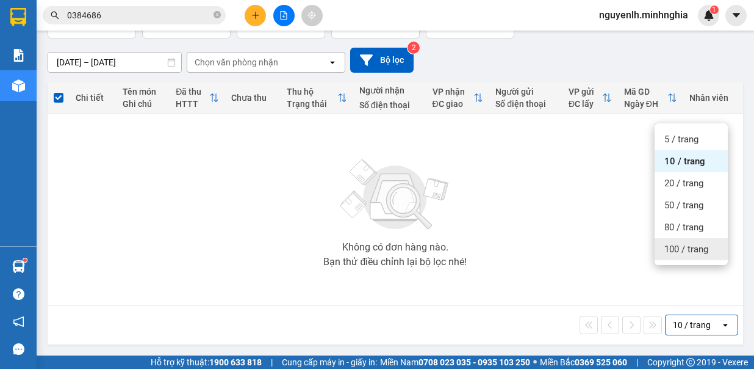
scroll to position [0, 0]
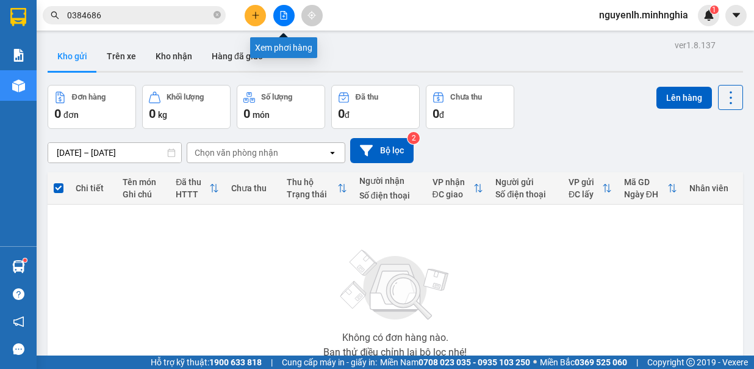
click at [276, 18] on button at bounding box center [283, 15] width 21 height 21
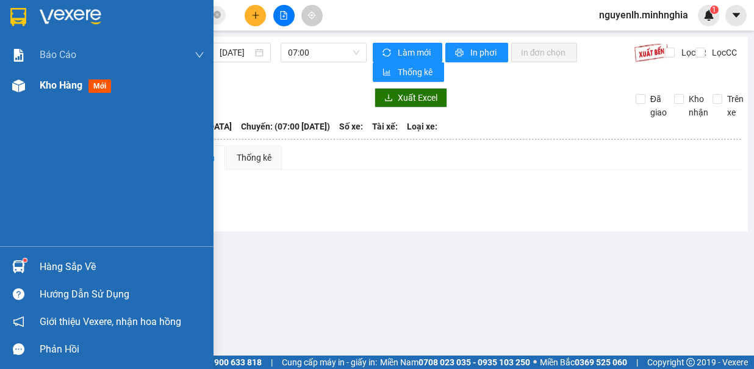
click at [40, 87] on span "Kho hàng" at bounding box center [61, 85] width 43 height 12
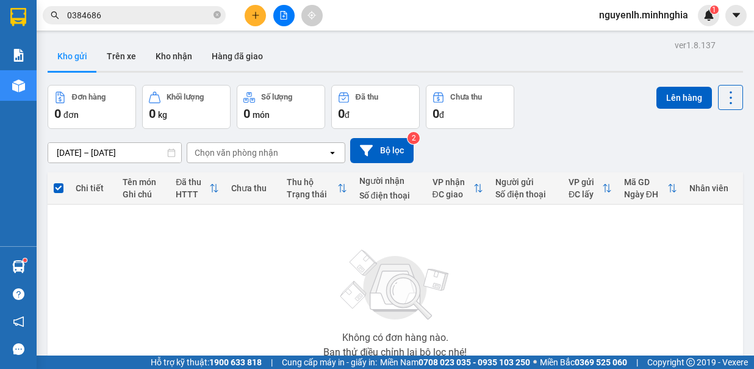
scroll to position [90, 0]
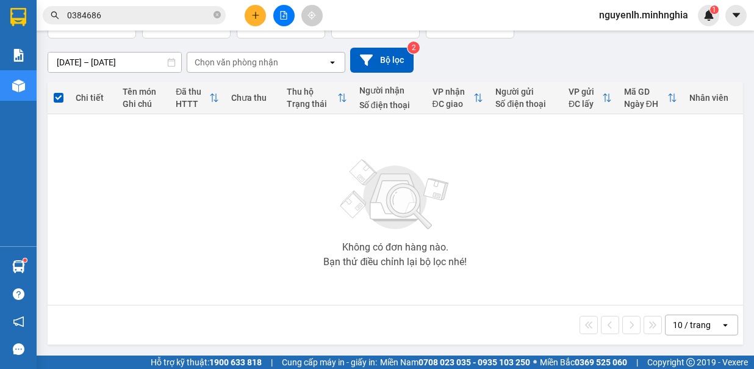
click at [674, 327] on div "10 / trang" at bounding box center [692, 325] width 38 height 12
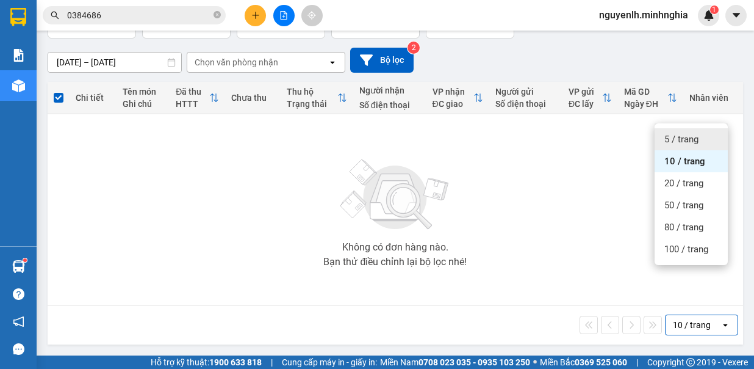
scroll to position [0, 0]
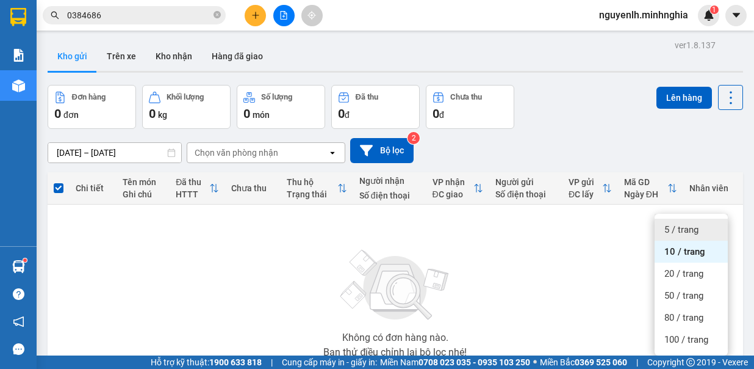
click at [283, 15] on icon "file-add" at bounding box center [284, 15] width 9 height 9
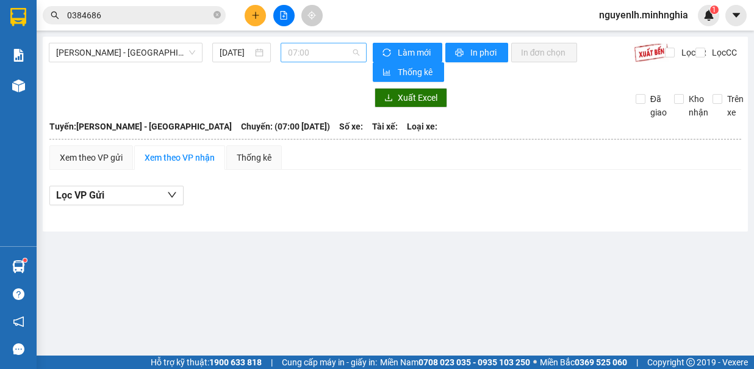
click at [309, 54] on span "07:00" at bounding box center [323, 52] width 71 height 18
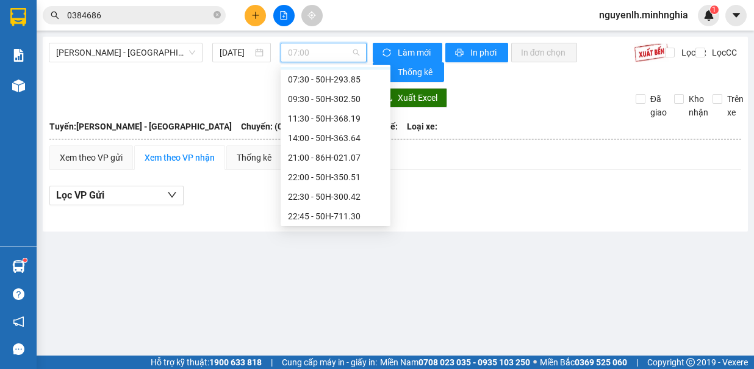
scroll to position [98, 0]
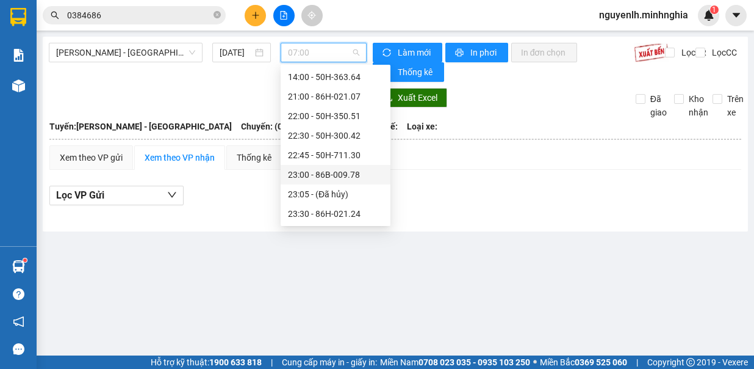
click at [341, 171] on div "23:00 - 86B-009.78" at bounding box center [335, 174] width 95 height 13
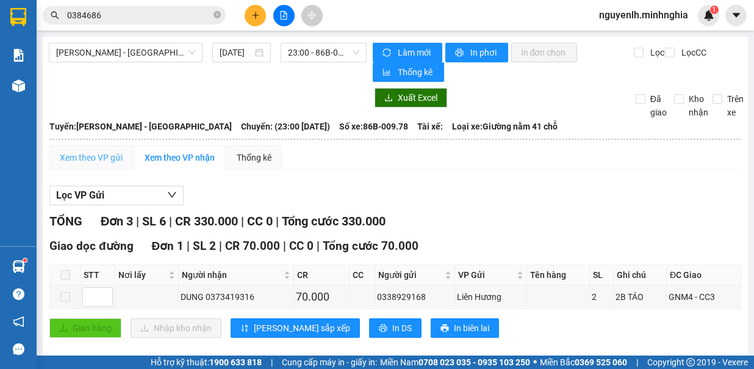
click at [120, 147] on div "Xem theo VP gửi" at bounding box center [91, 157] width 84 height 24
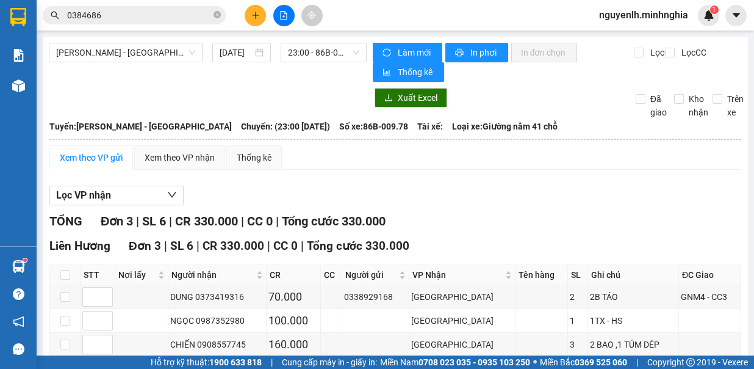
scroll to position [59, 0]
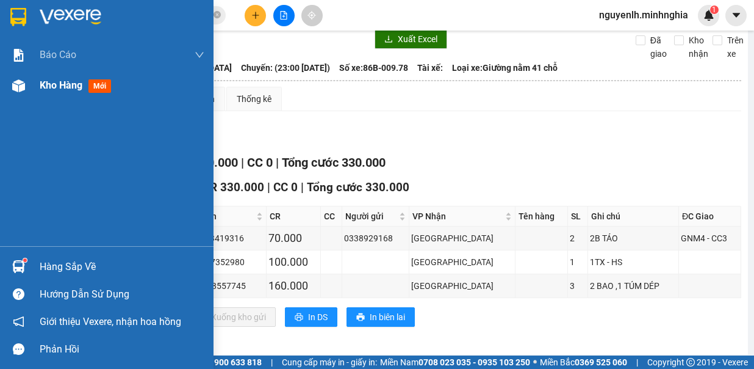
click at [28, 83] on div at bounding box center [18, 85] width 21 height 21
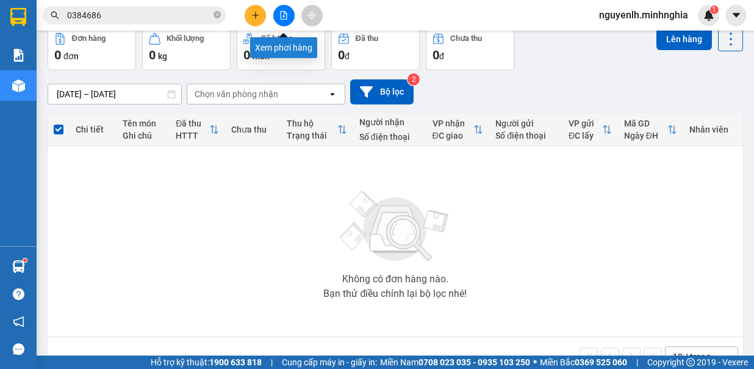
click at [292, 9] on button at bounding box center [283, 15] width 21 height 21
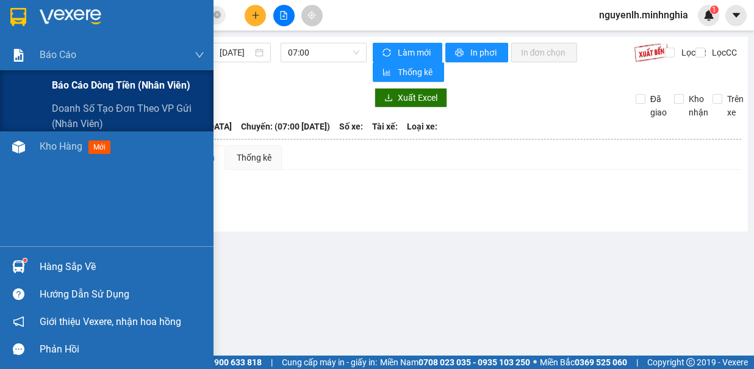
click at [115, 87] on span "Báo cáo dòng tiền (nhân viên)" at bounding box center [121, 85] width 139 height 15
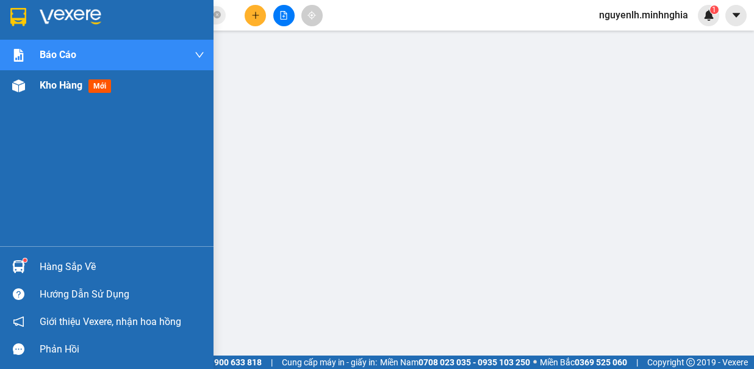
click at [48, 85] on span "Kho hàng" at bounding box center [61, 85] width 43 height 12
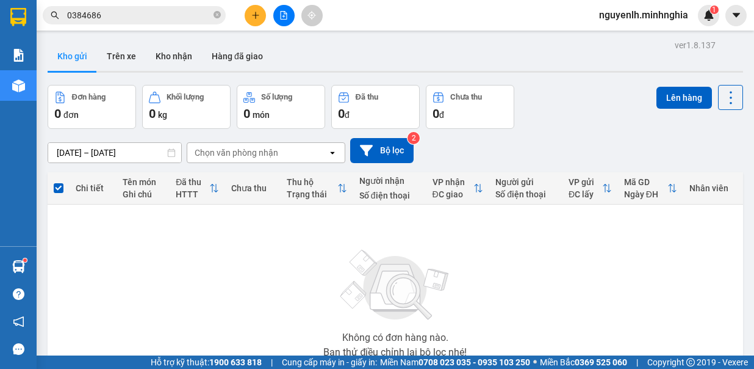
click at [281, 13] on icon "file-add" at bounding box center [284, 15] width 9 height 9
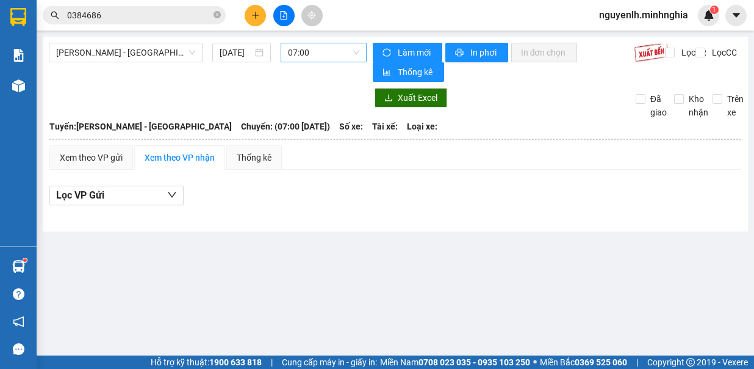
click at [317, 46] on span "07:00" at bounding box center [323, 52] width 71 height 18
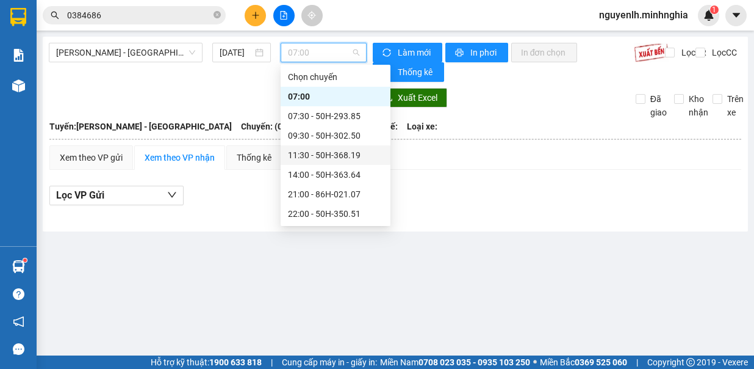
scroll to position [98, 0]
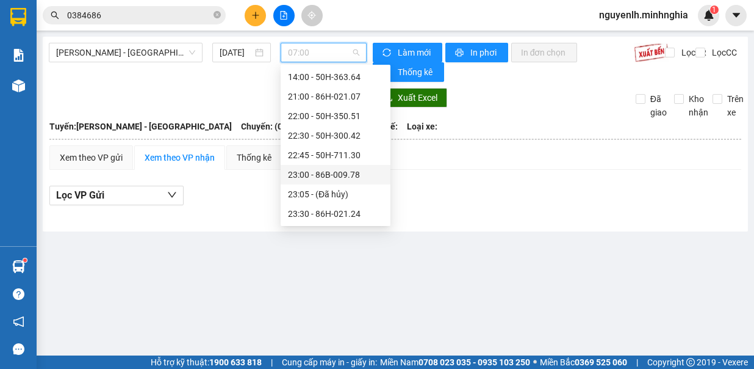
click at [345, 173] on div "23:00 - 86B-009.78" at bounding box center [335, 174] width 95 height 13
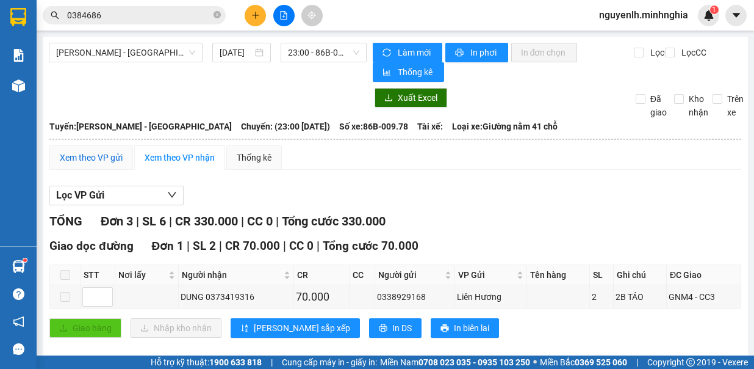
click at [103, 154] on div "Xem theo VP gửi" at bounding box center [91, 157] width 63 height 13
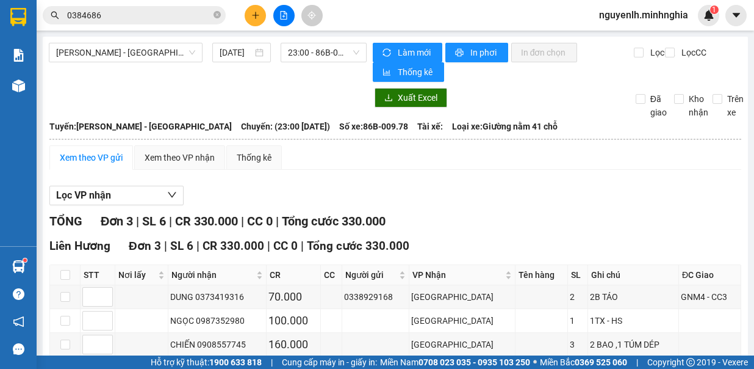
scroll to position [59, 0]
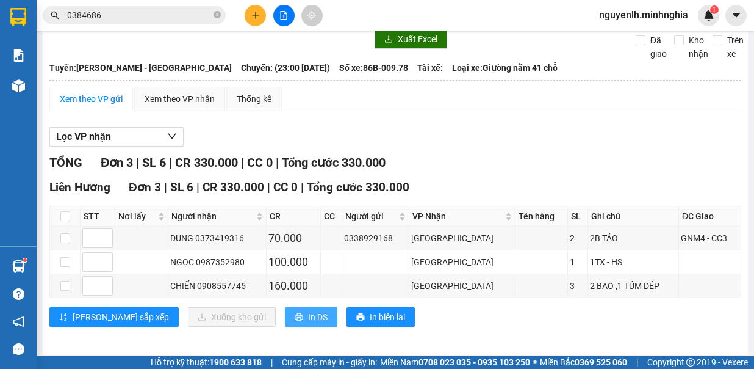
click at [308, 312] on span "In DS" at bounding box center [318, 316] width 20 height 13
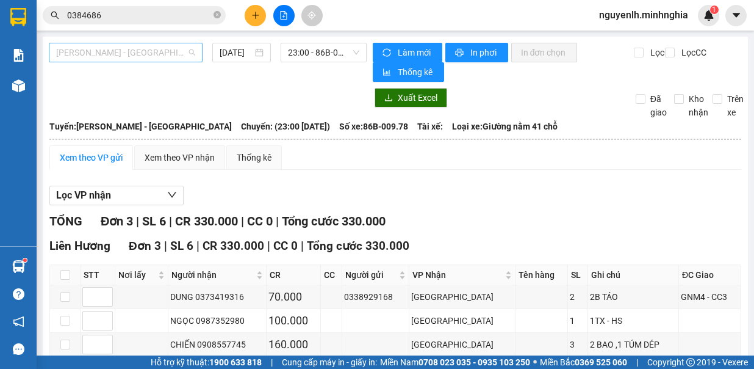
click at [157, 54] on span "[PERSON_NAME] - [GEOGRAPHIC_DATA]" at bounding box center [125, 52] width 139 height 18
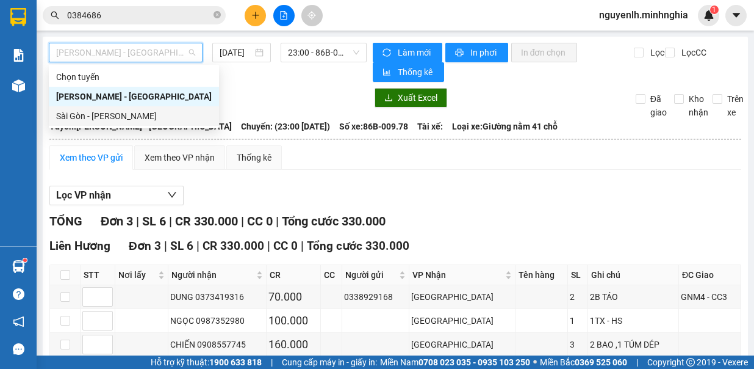
click at [154, 116] on div "Sài Gòn - [PERSON_NAME]" at bounding box center [134, 115] width 156 height 13
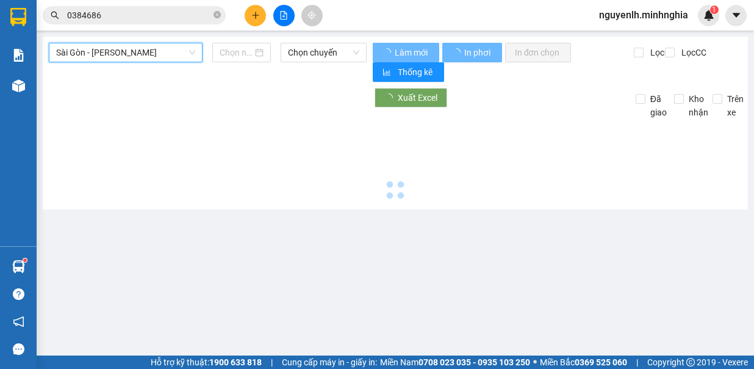
type input "[DATE]"
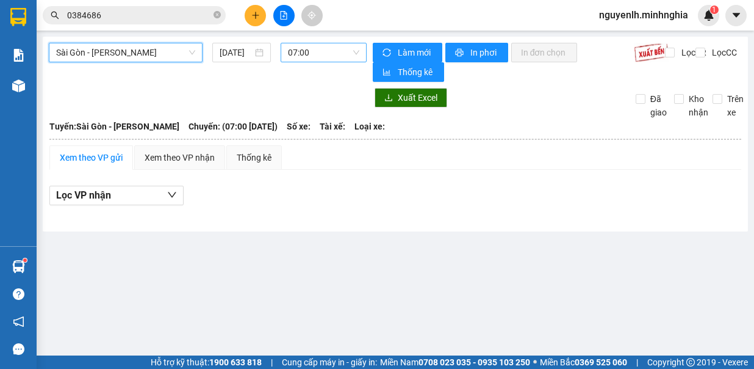
click at [327, 48] on span "07:00" at bounding box center [323, 52] width 71 height 18
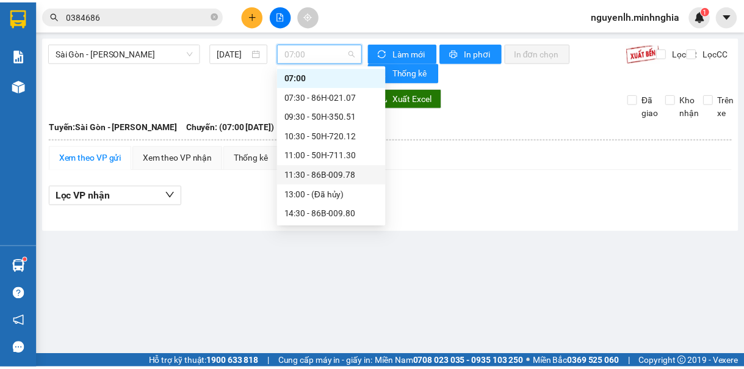
scroll to position [81, 0]
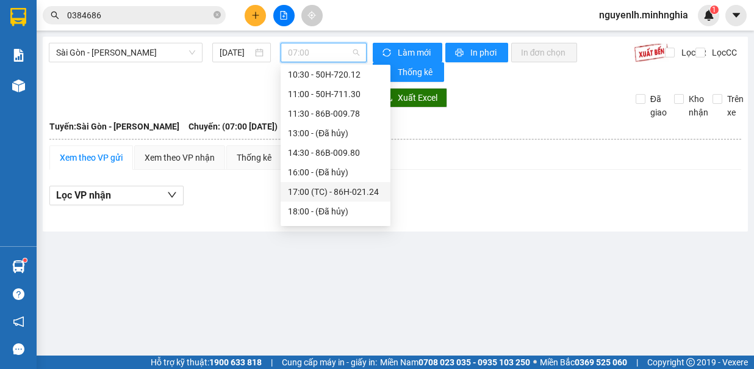
click at [356, 186] on div "17:00 (TC) - 86H-021.24" at bounding box center [335, 191] width 95 height 13
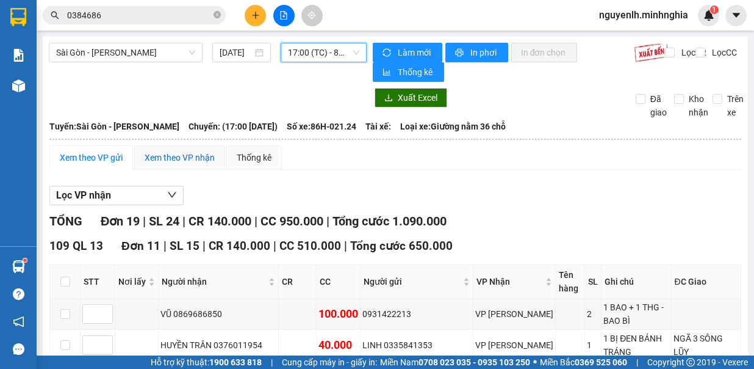
click at [212, 153] on div "Xem theo VP nhận" at bounding box center [180, 157] width 70 height 13
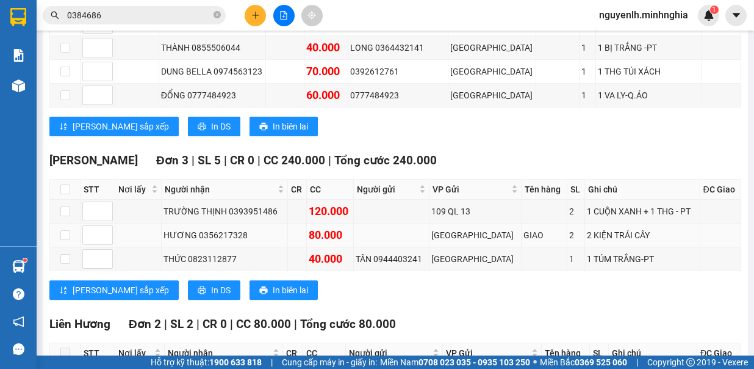
scroll to position [855, 0]
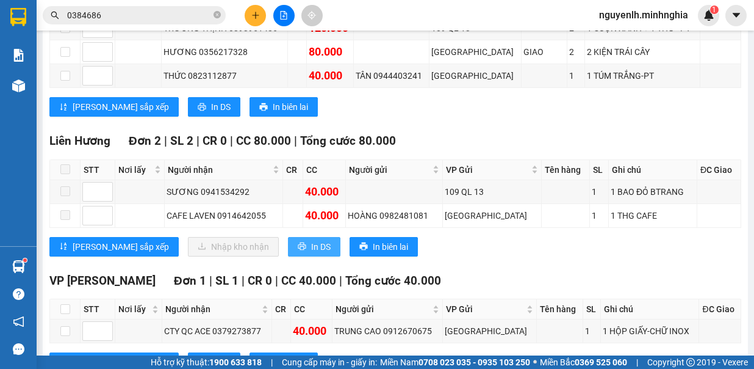
click at [288, 237] on button "In DS" at bounding box center [314, 247] width 52 height 20
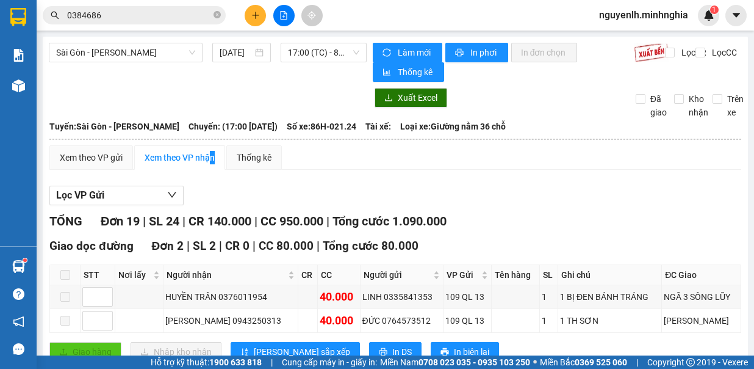
scroll to position [0, 0]
click at [317, 48] on span "17:00 (TC) - 86H-021.24" at bounding box center [323, 52] width 71 height 18
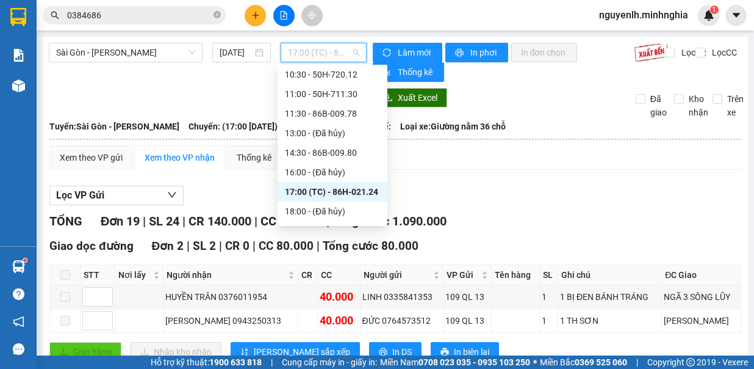
scroll to position [137, 0]
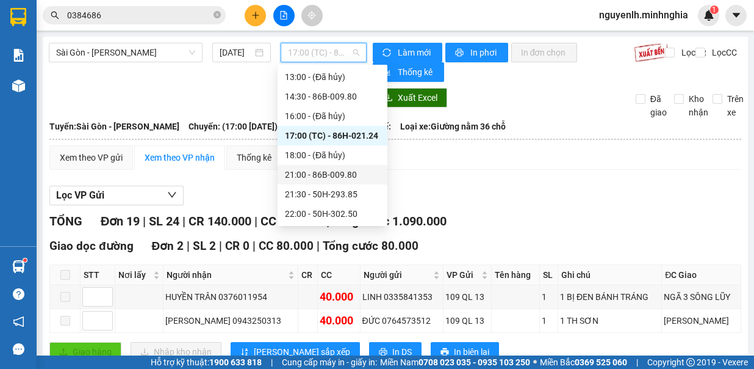
click at [359, 175] on div "21:00 - 86B-009.80" at bounding box center [332, 174] width 95 height 13
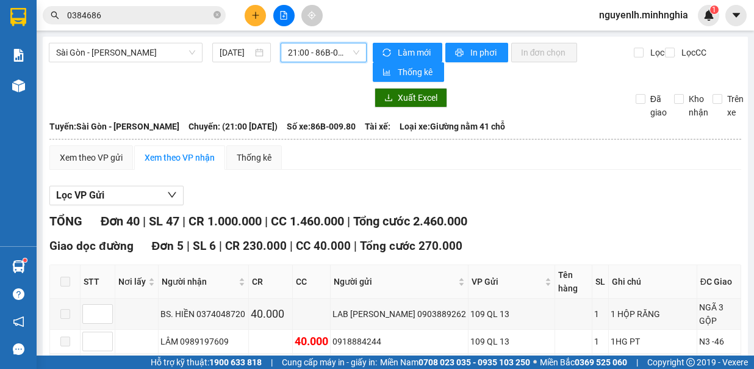
scroll to position [916, 0]
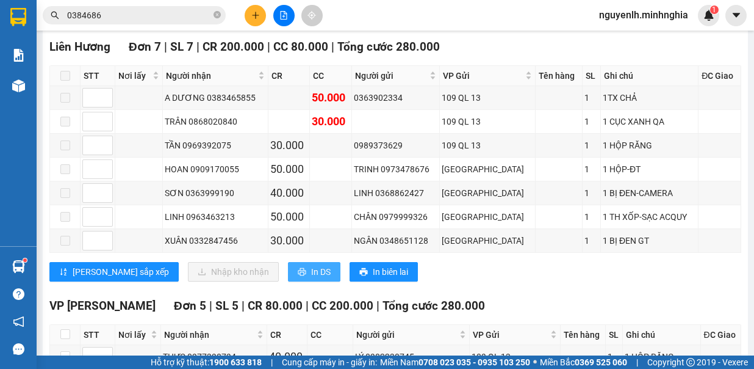
click at [311, 265] on span "In DS" at bounding box center [321, 271] width 20 height 13
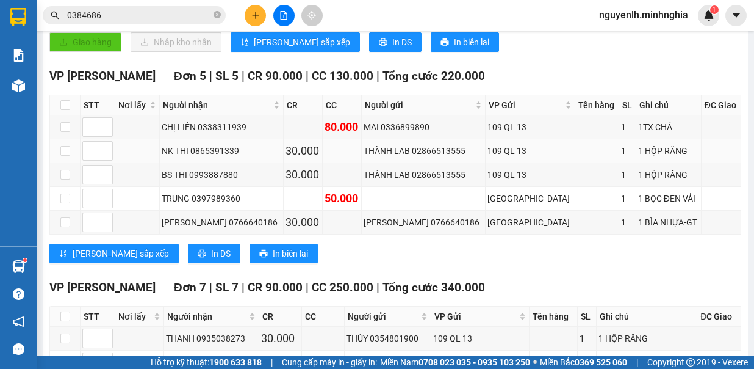
scroll to position [0, 0]
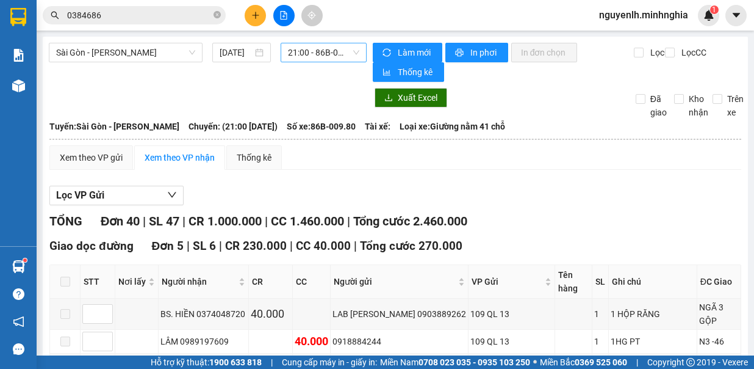
click at [338, 51] on span "21:00 - 86B-009.80" at bounding box center [323, 52] width 71 height 18
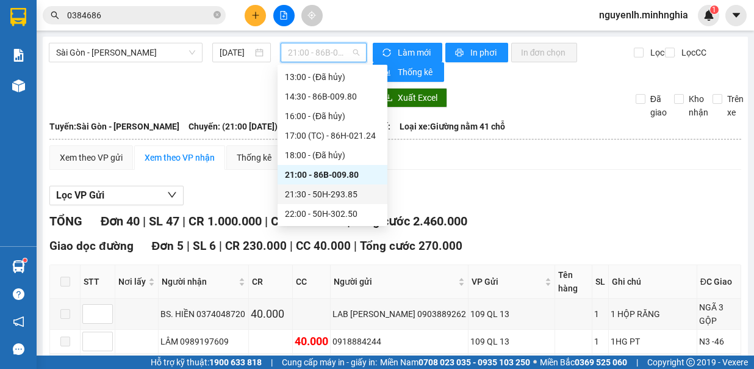
click at [344, 193] on div "21:30 - 50H-293.85" at bounding box center [332, 193] width 95 height 13
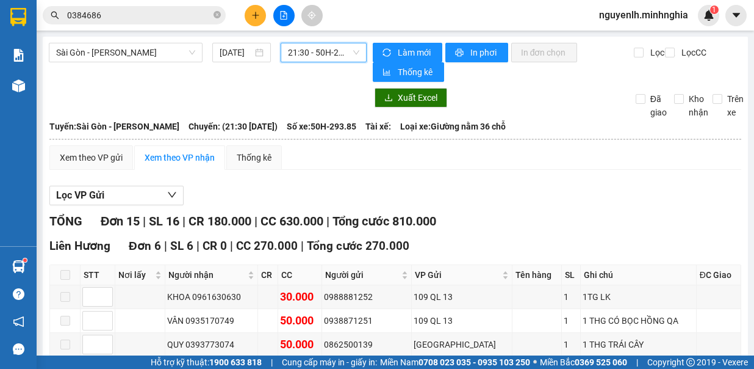
scroll to position [183, 0]
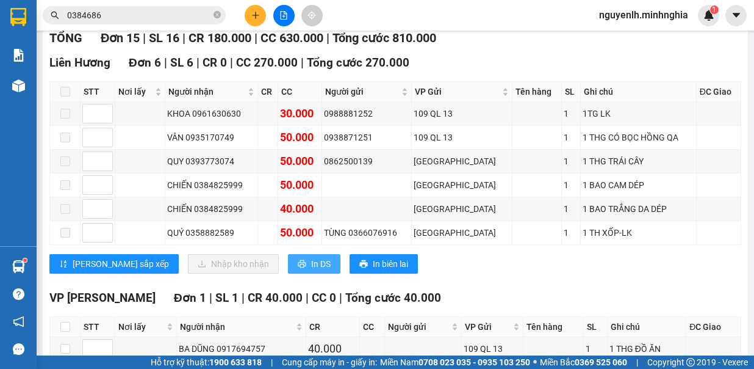
click at [288, 254] on button "In DS" at bounding box center [314, 264] width 52 height 20
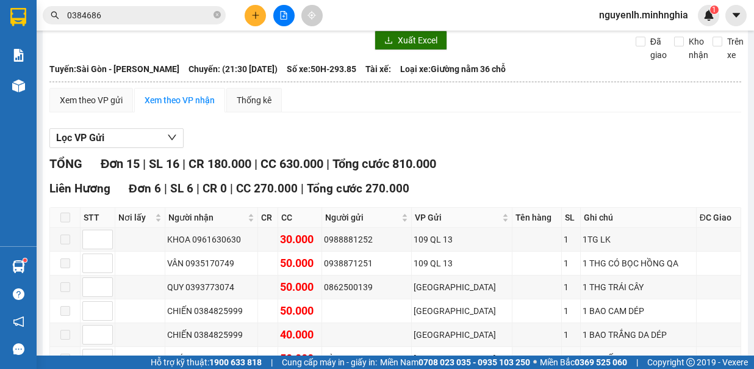
scroll to position [0, 0]
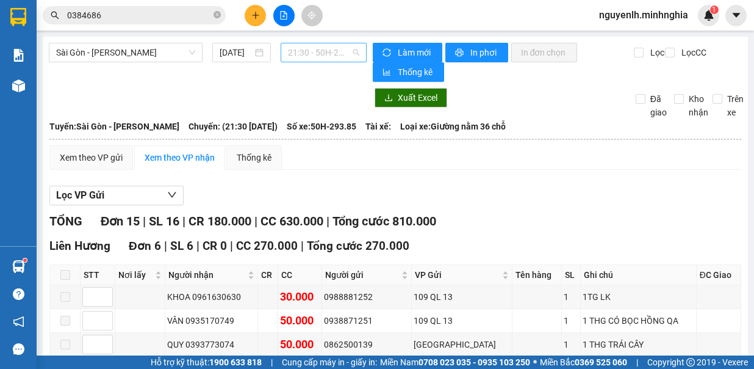
click at [349, 54] on span "21:30 - 50H-293.85" at bounding box center [323, 52] width 71 height 18
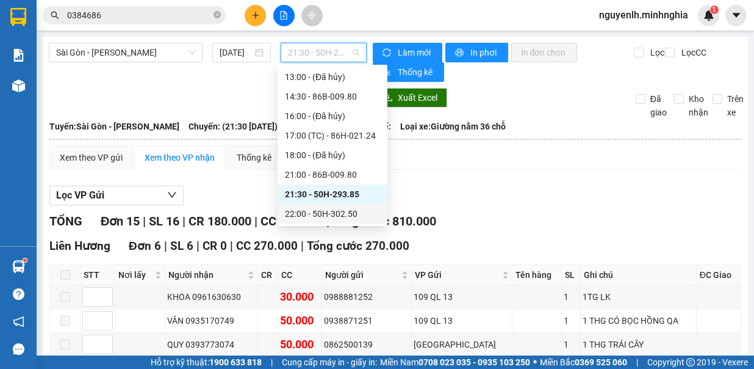
click at [349, 211] on div "22:00 - 50H-302.50" at bounding box center [332, 213] width 95 height 13
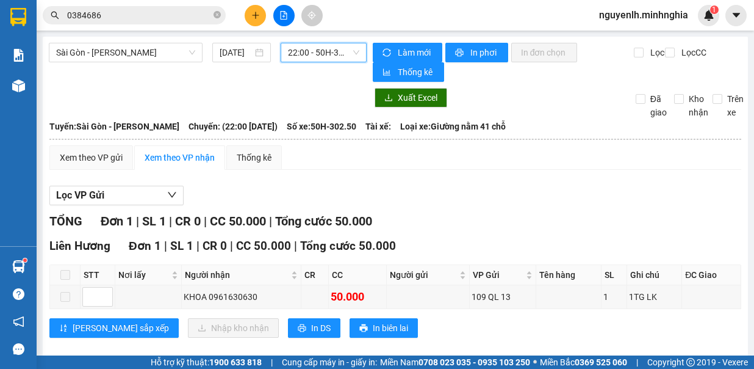
scroll to position [12, 0]
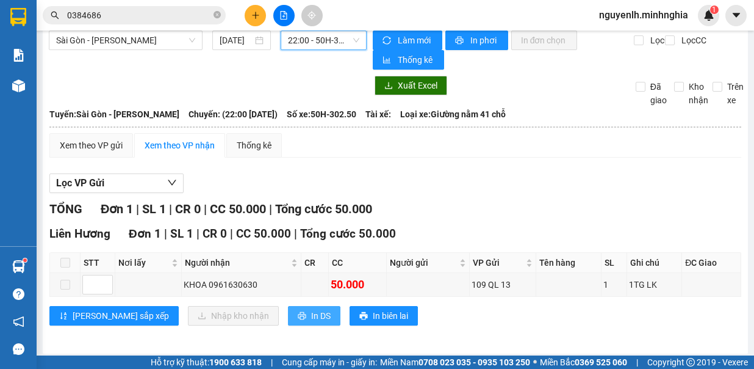
click at [311, 310] on span "In DS" at bounding box center [321, 315] width 20 height 13
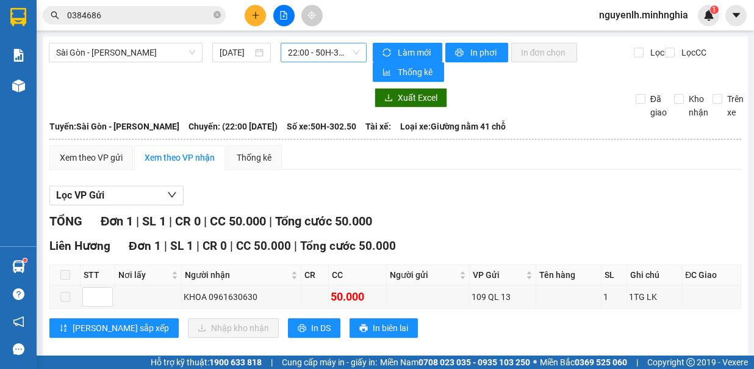
click at [342, 46] on span "22:00 - 50H-302.50" at bounding box center [323, 52] width 71 height 18
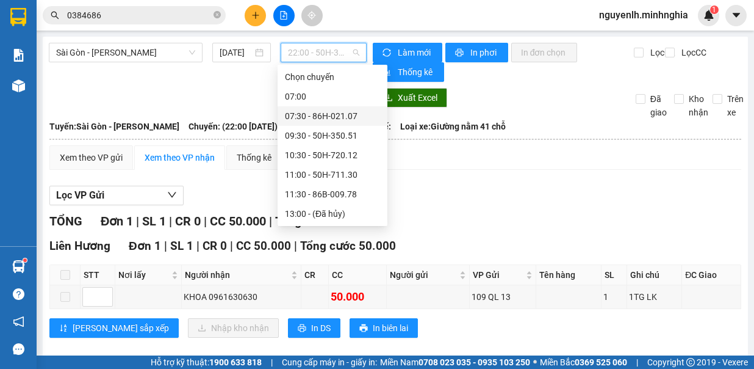
click at [346, 109] on div "07:30 - 86H-021.07" at bounding box center [332, 115] width 95 height 13
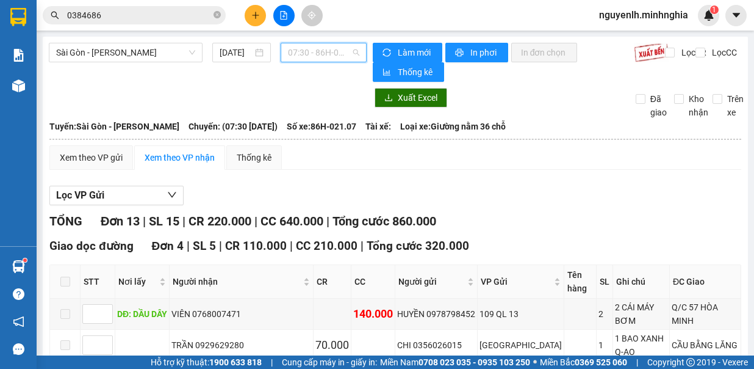
click at [339, 52] on span "07:30 - 86H-021.07" at bounding box center [323, 52] width 71 height 18
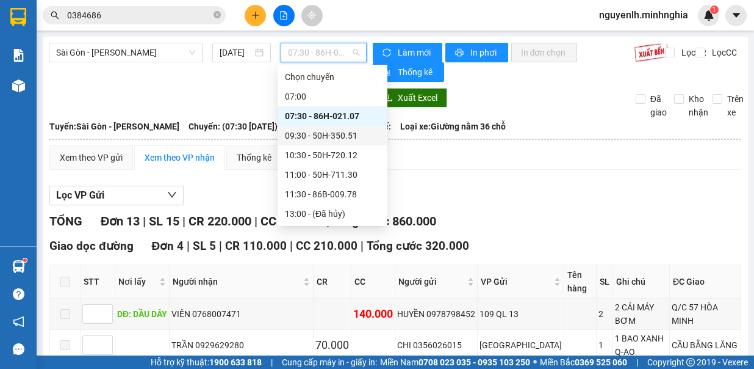
click at [353, 136] on div "09:30 - 50H-350.51" at bounding box center [332, 135] width 95 height 13
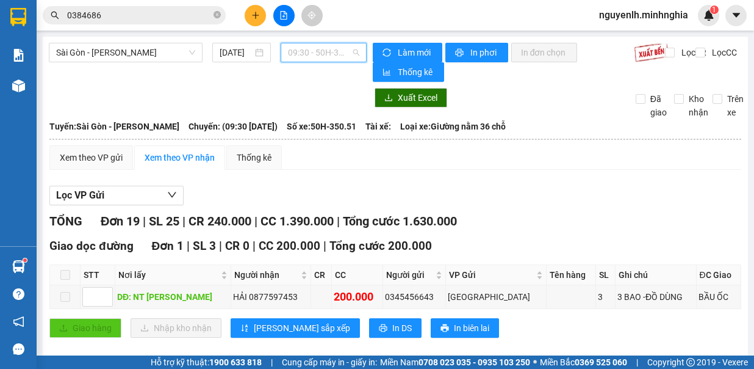
click at [342, 54] on span "09:30 - 50H-350.51" at bounding box center [323, 52] width 71 height 18
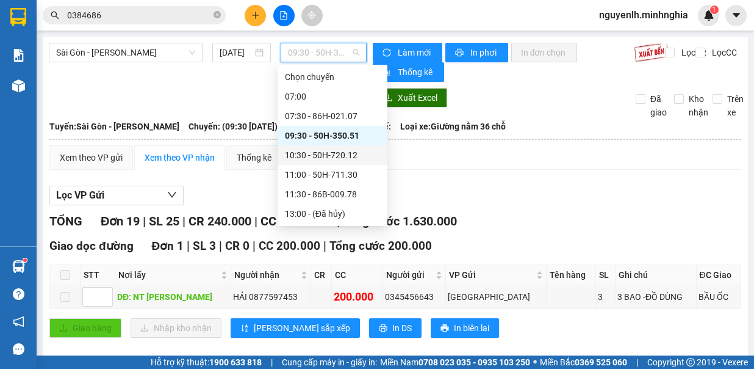
click at [343, 151] on div "10:30 - 50H-720.12" at bounding box center [332, 154] width 95 height 13
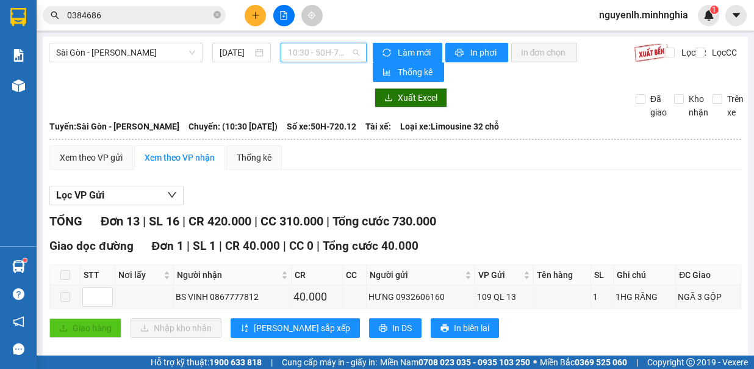
click at [335, 54] on span "10:30 - 50H-720.12" at bounding box center [323, 52] width 71 height 18
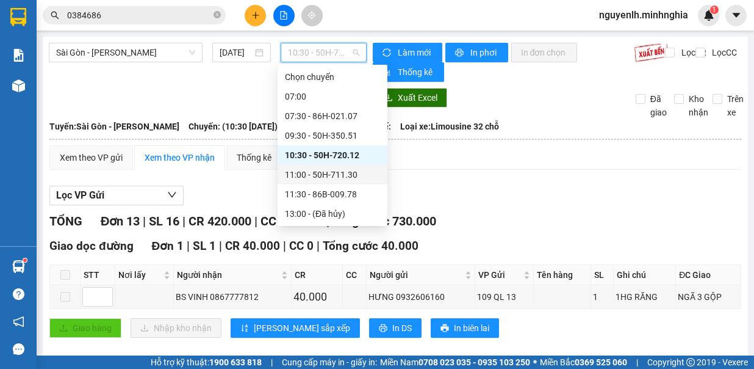
click at [341, 172] on div "11:00 - 50H-711.30" at bounding box center [332, 174] width 95 height 13
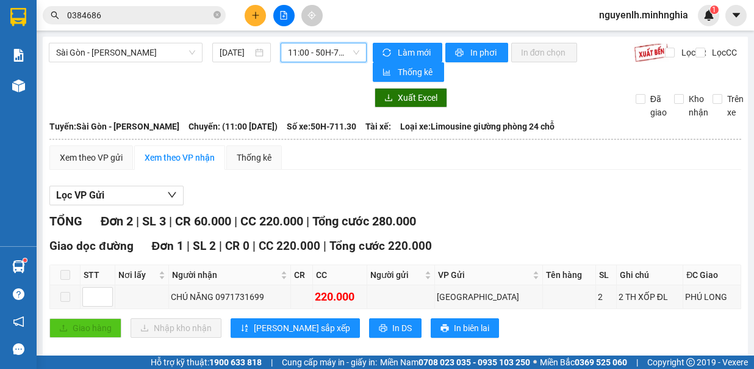
click at [333, 62] on div "Sài Gòn - Phan Rí 12/08/2025 11:00 11:00 - 50H-711.30" at bounding box center [208, 62] width 318 height 39
click at [336, 56] on span "11:00 - 50H-711.30" at bounding box center [323, 52] width 71 height 18
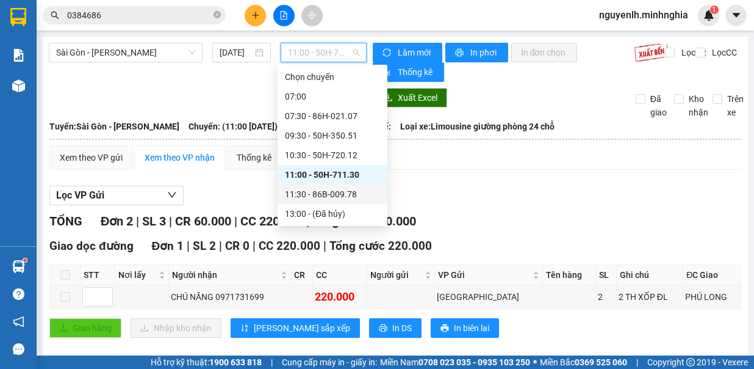
click at [336, 189] on div "11:30 - 86B-009.78" at bounding box center [332, 193] width 95 height 13
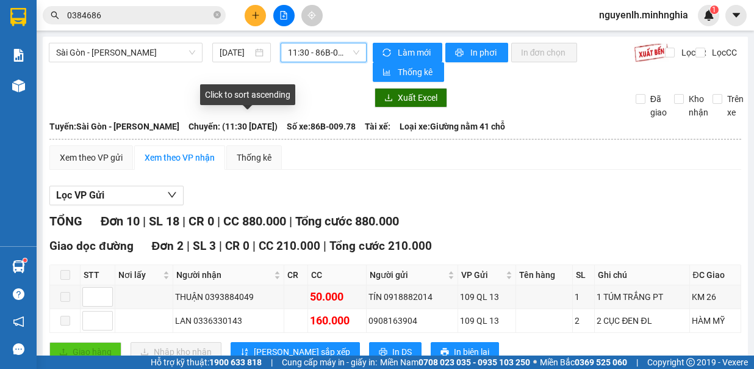
click at [329, 52] on span "11:30 - 86B-009.78" at bounding box center [323, 52] width 71 height 18
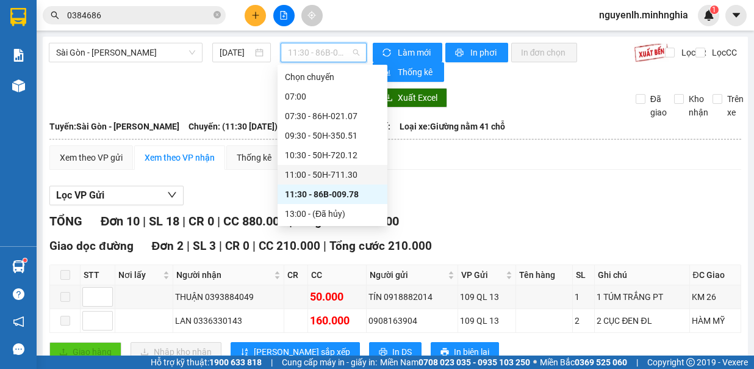
scroll to position [61, 0]
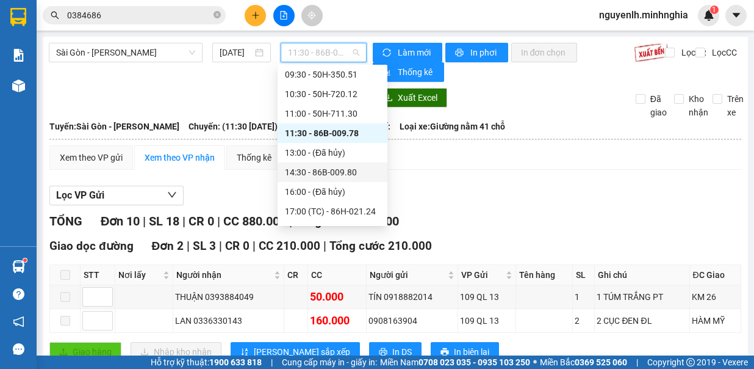
click at [361, 178] on div "14:30 - 86B-009.80" at bounding box center [332, 171] width 95 height 13
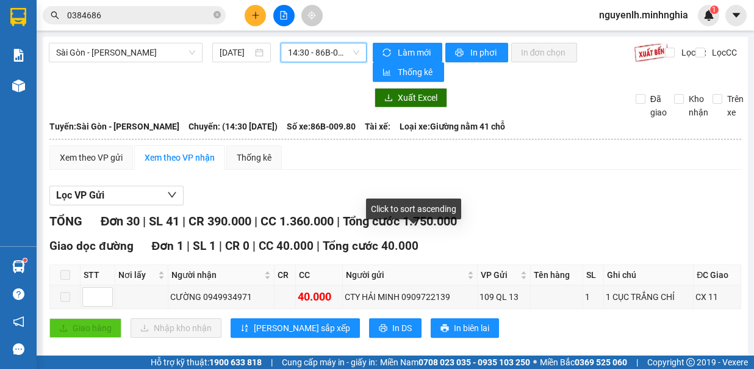
click at [337, 52] on span "14:30 - 86B-009.80" at bounding box center [323, 52] width 71 height 18
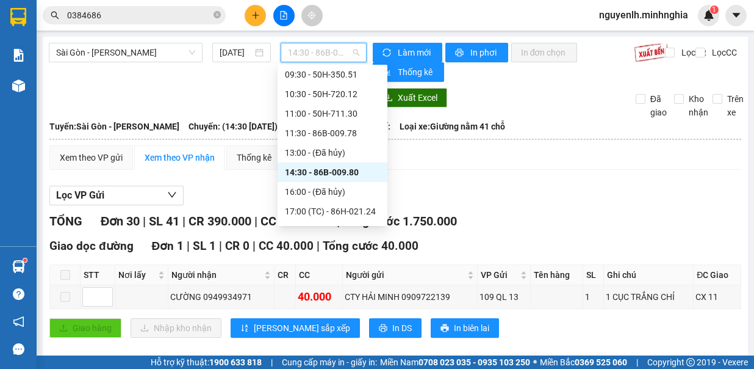
scroll to position [137, 0]
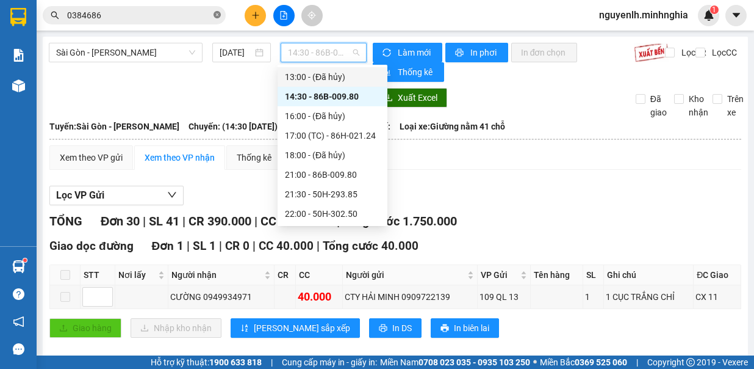
click at [217, 10] on span at bounding box center [217, 16] width 7 height 12
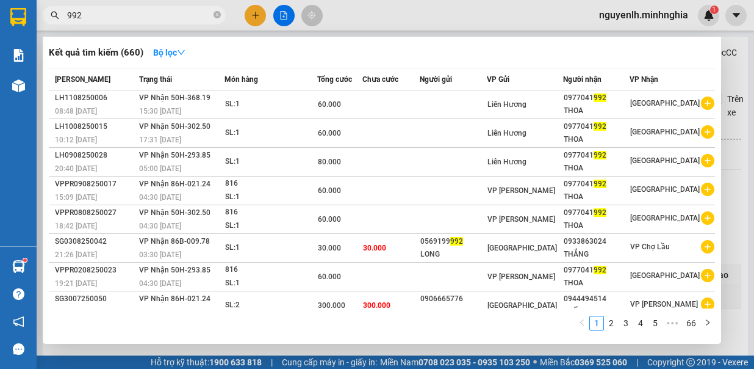
type input "992"
